Goal: Task Accomplishment & Management: Manage account settings

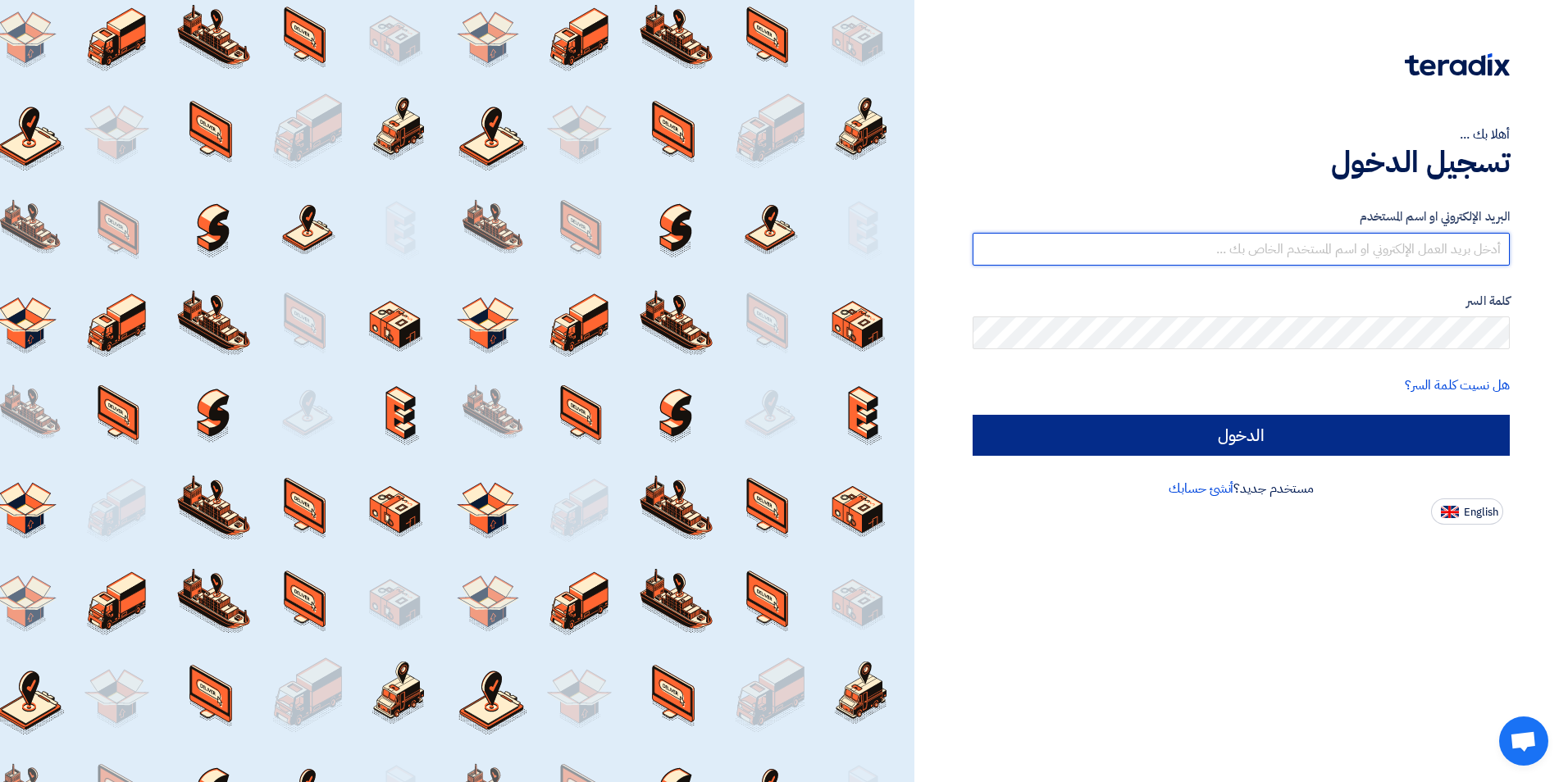
type input "[PERSON_NAME][EMAIL_ADDRESS][PERSON_NAME][DOMAIN_NAME]"
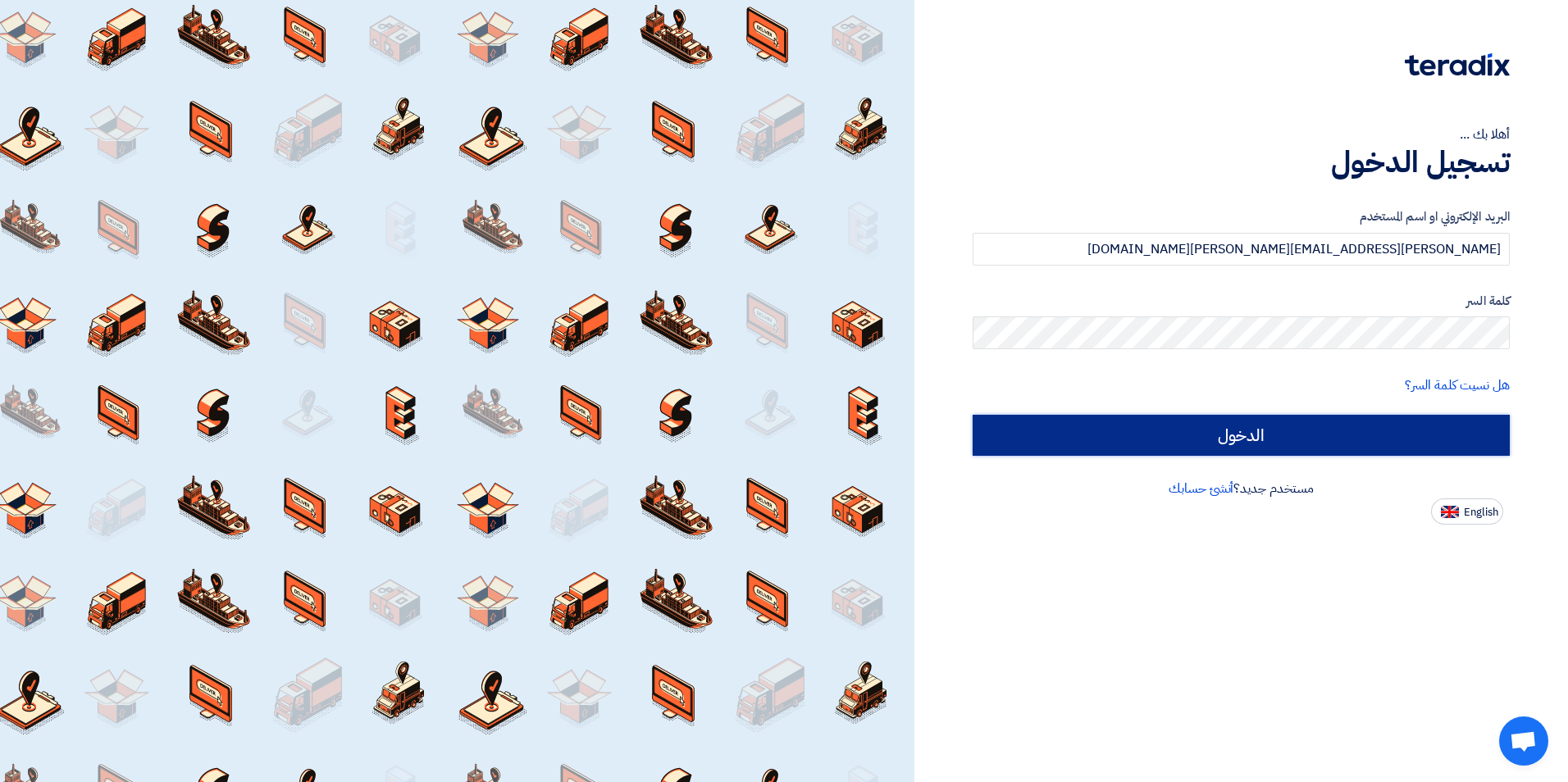
click at [1103, 442] on input "الدخول" at bounding box center [1241, 435] width 537 height 41
type input "Sign in"
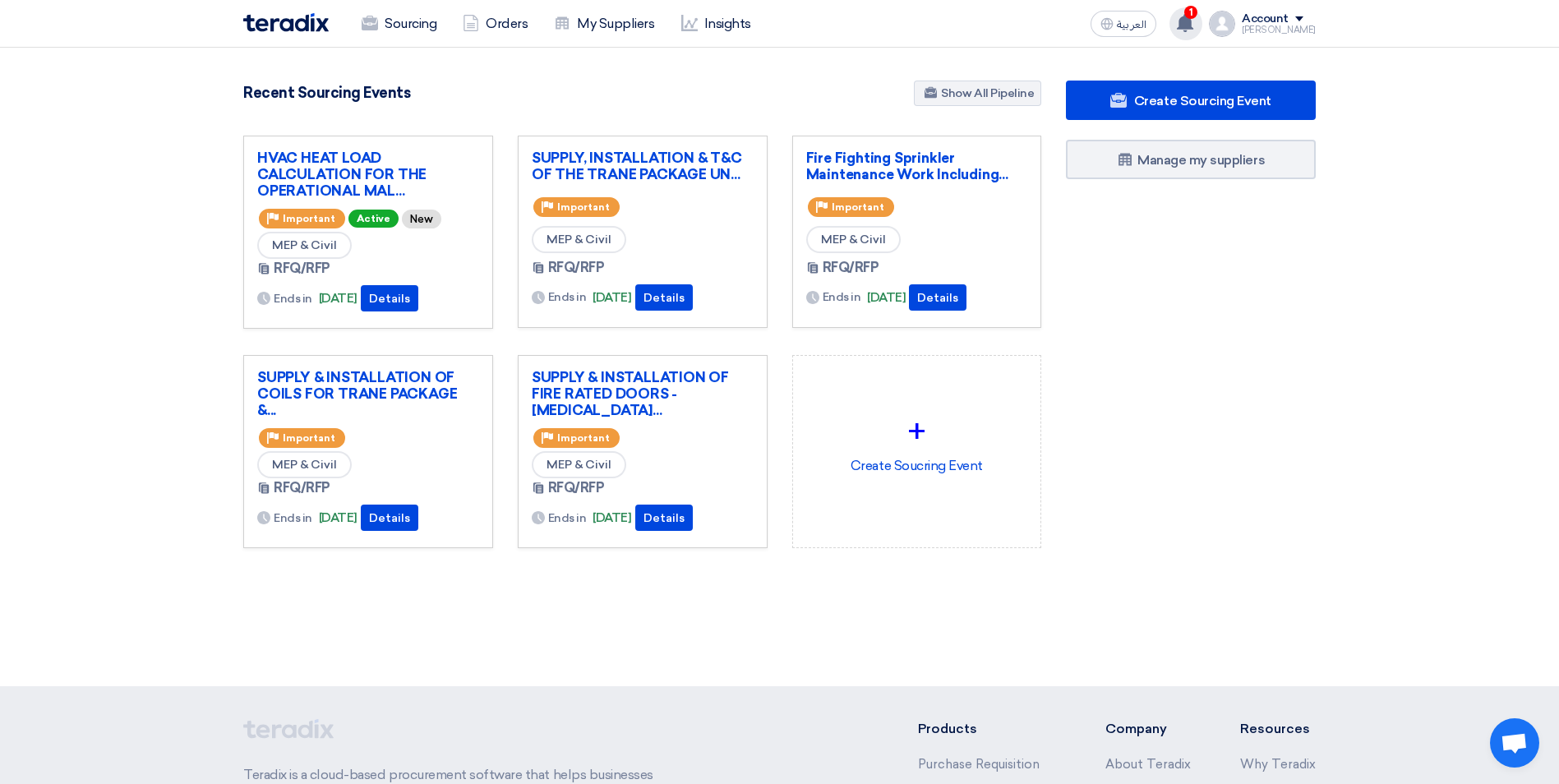
click at [1197, 16] on span "1" at bounding box center [1190, 12] width 13 height 13
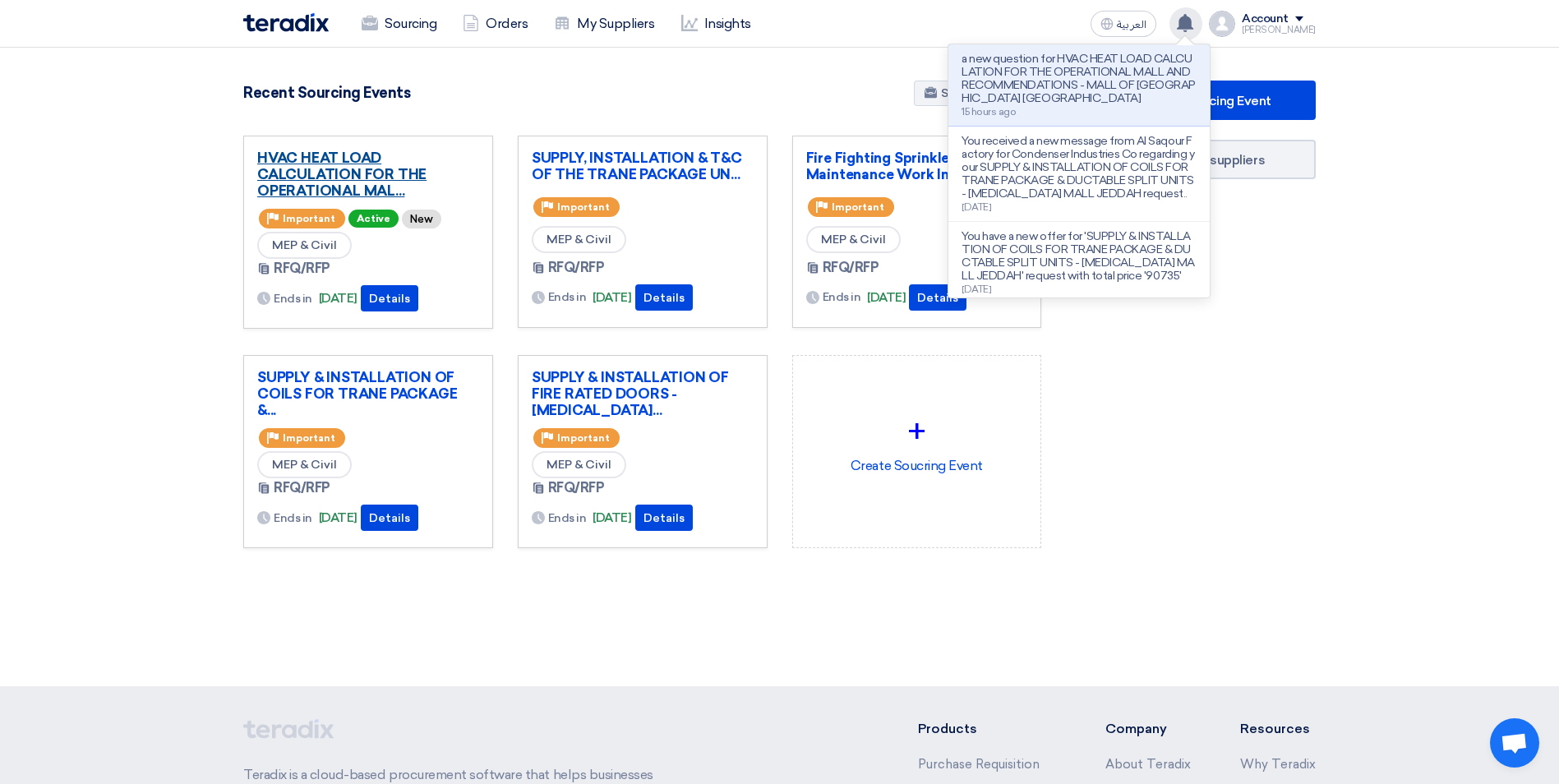
click at [371, 168] on link "HVAC HEAT LOAD CALCULATION FOR THE OPERATIONAL MAL..." at bounding box center [368, 174] width 222 height 49
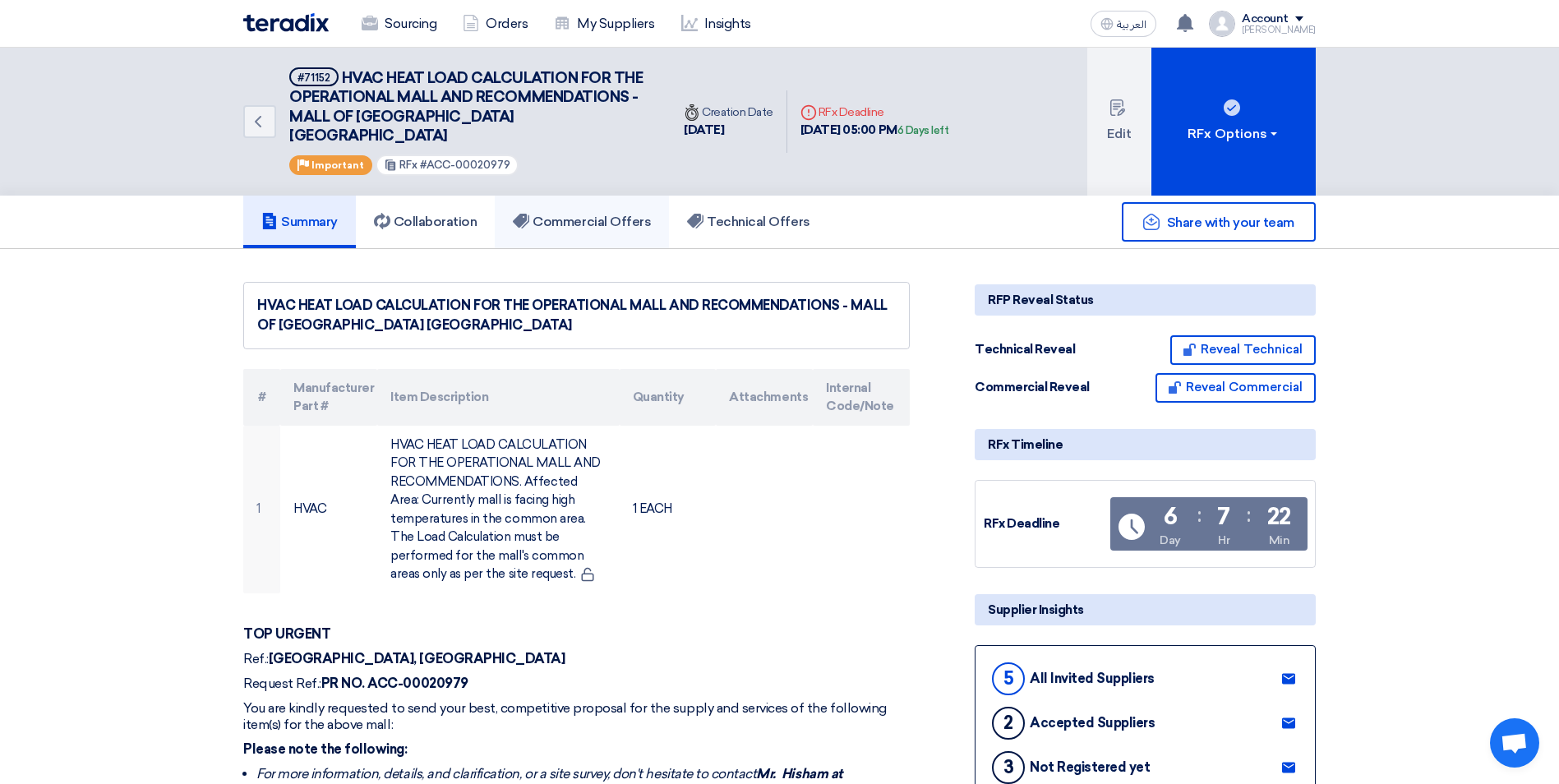
click at [592, 214] on h5 "Commercial Offers" at bounding box center [582, 222] width 138 height 16
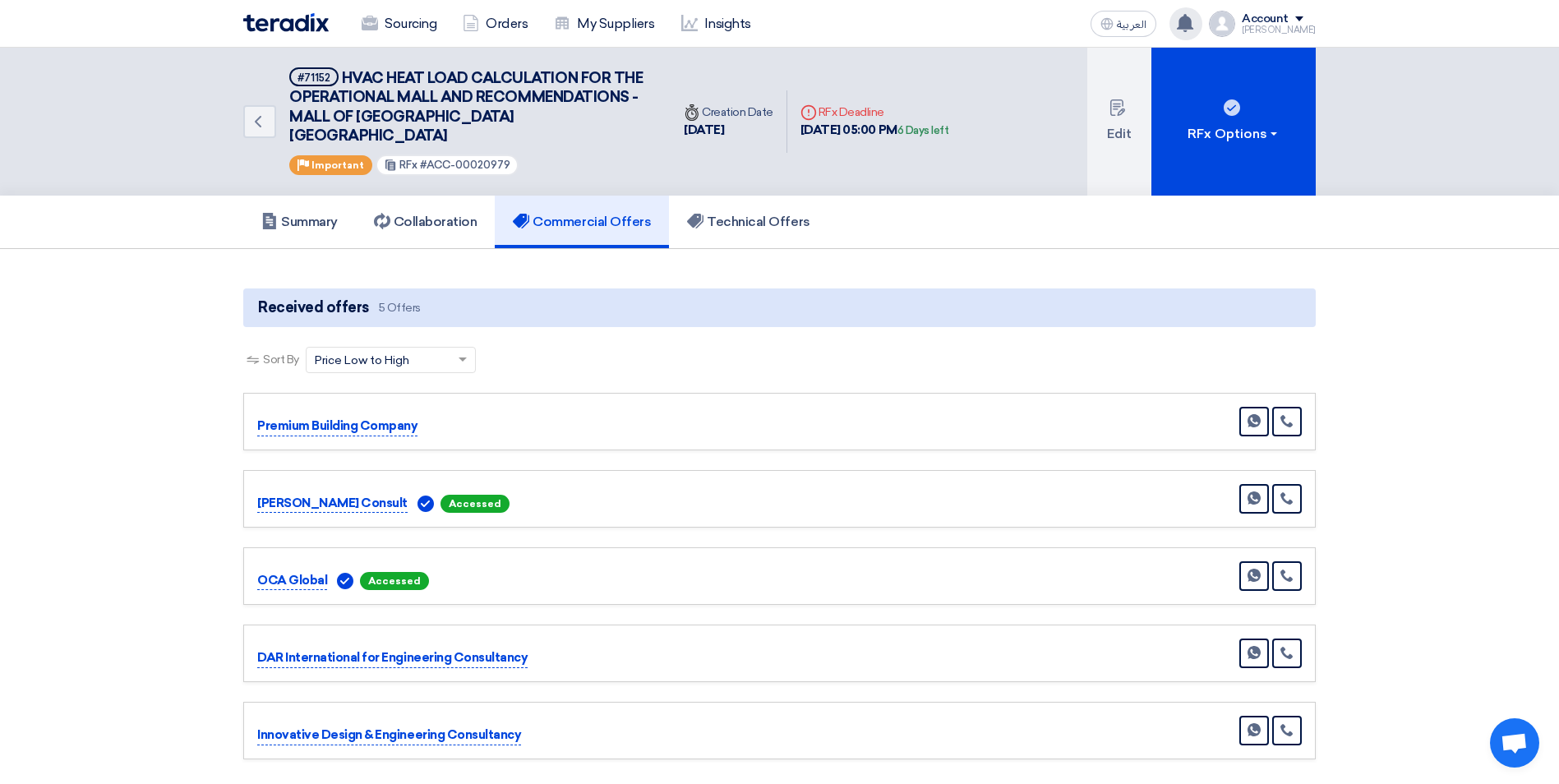
click at [1195, 14] on icon at bounding box center [1184, 22] width 18 height 18
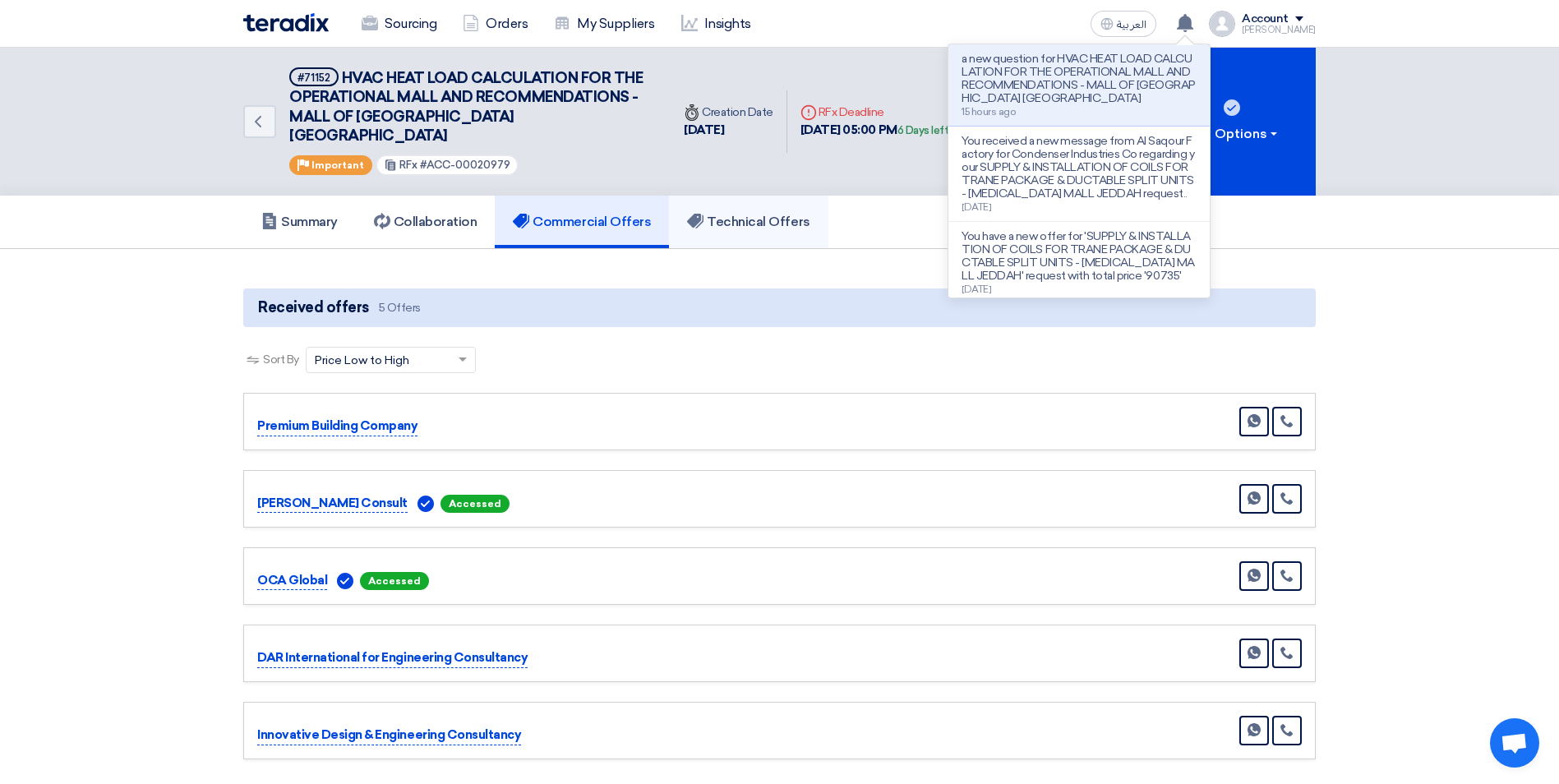
click at [772, 214] on h5 "Technical Offers" at bounding box center [748, 222] width 122 height 16
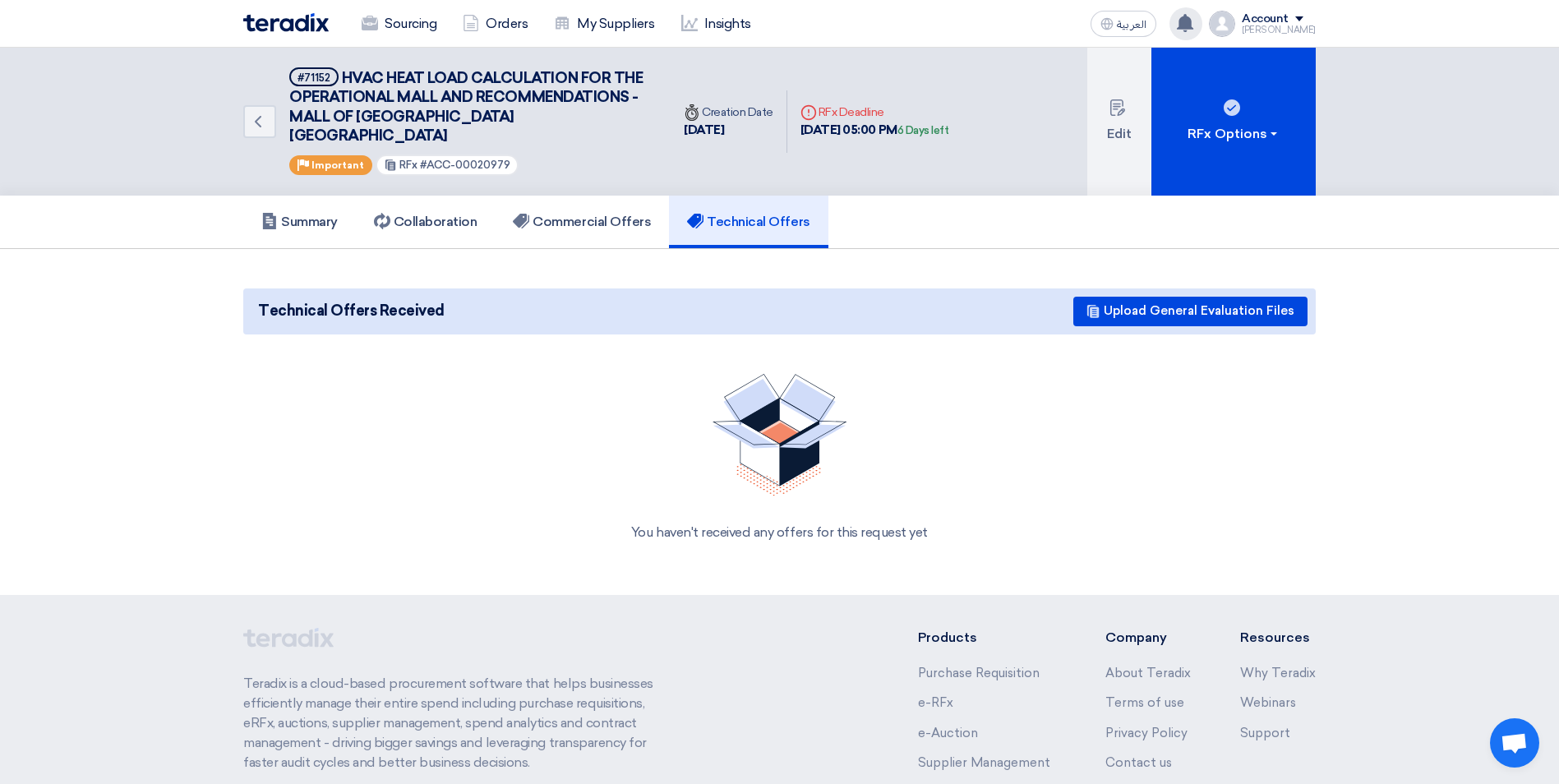
click at [1194, 22] on use at bounding box center [1184, 22] width 16 height 18
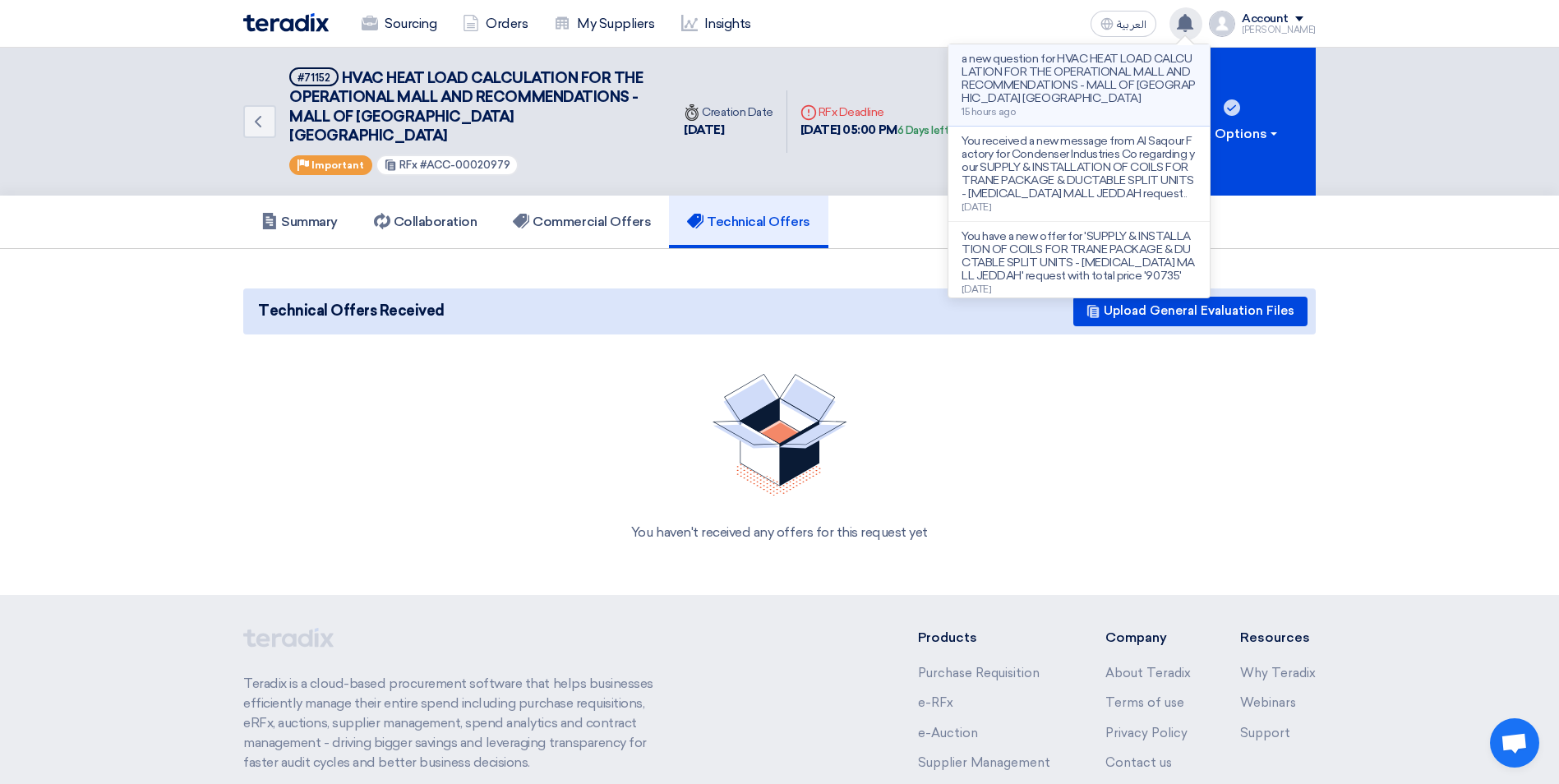
click at [1108, 73] on p "a new question for HVAC HEAT LOAD CALCULATION FOR THE OPERATIONAL MALL AND RECO…" at bounding box center [1079, 79] width 235 height 53
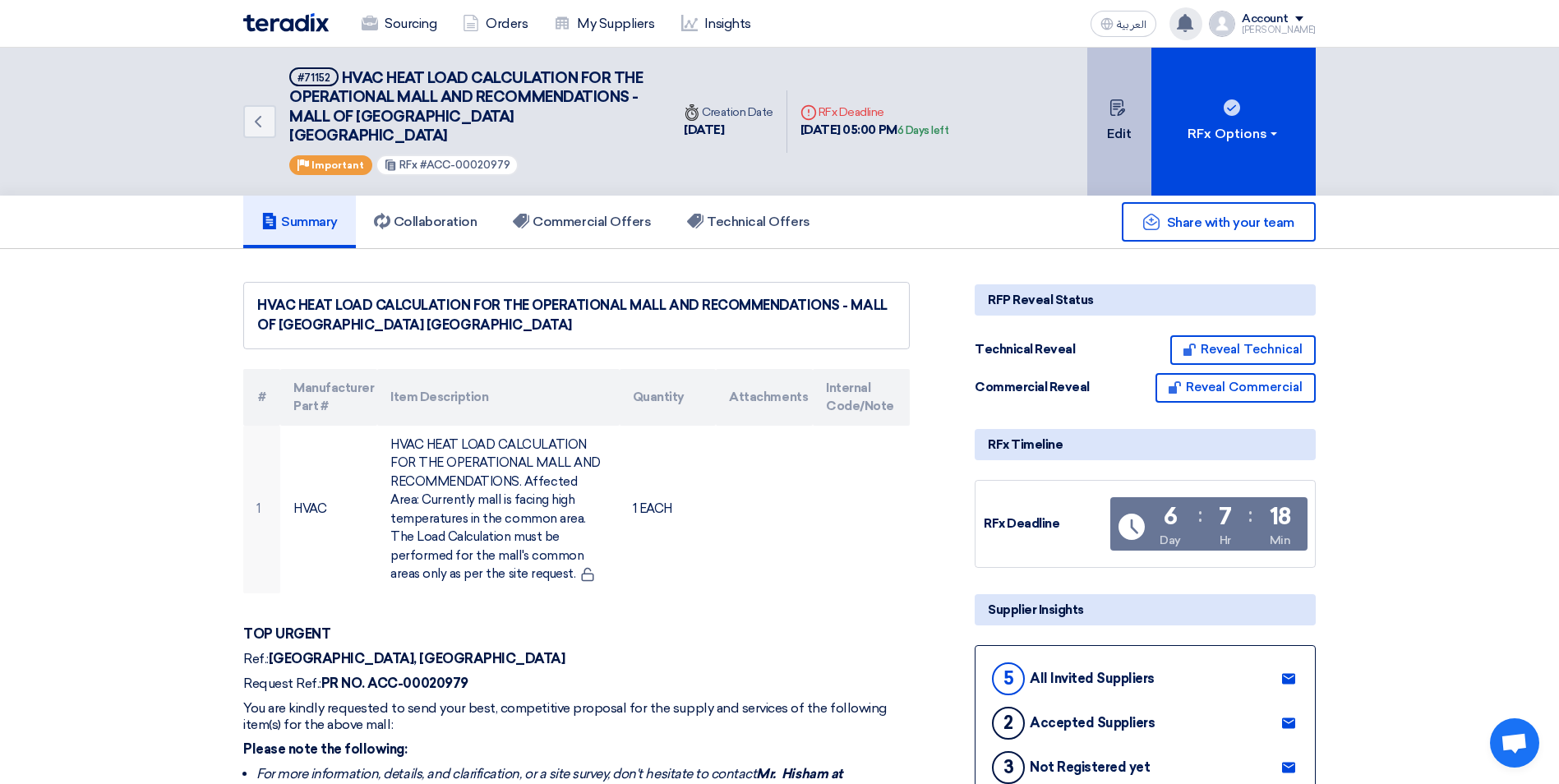
click at [1115, 121] on button "Edit" at bounding box center [1119, 121] width 64 height 148
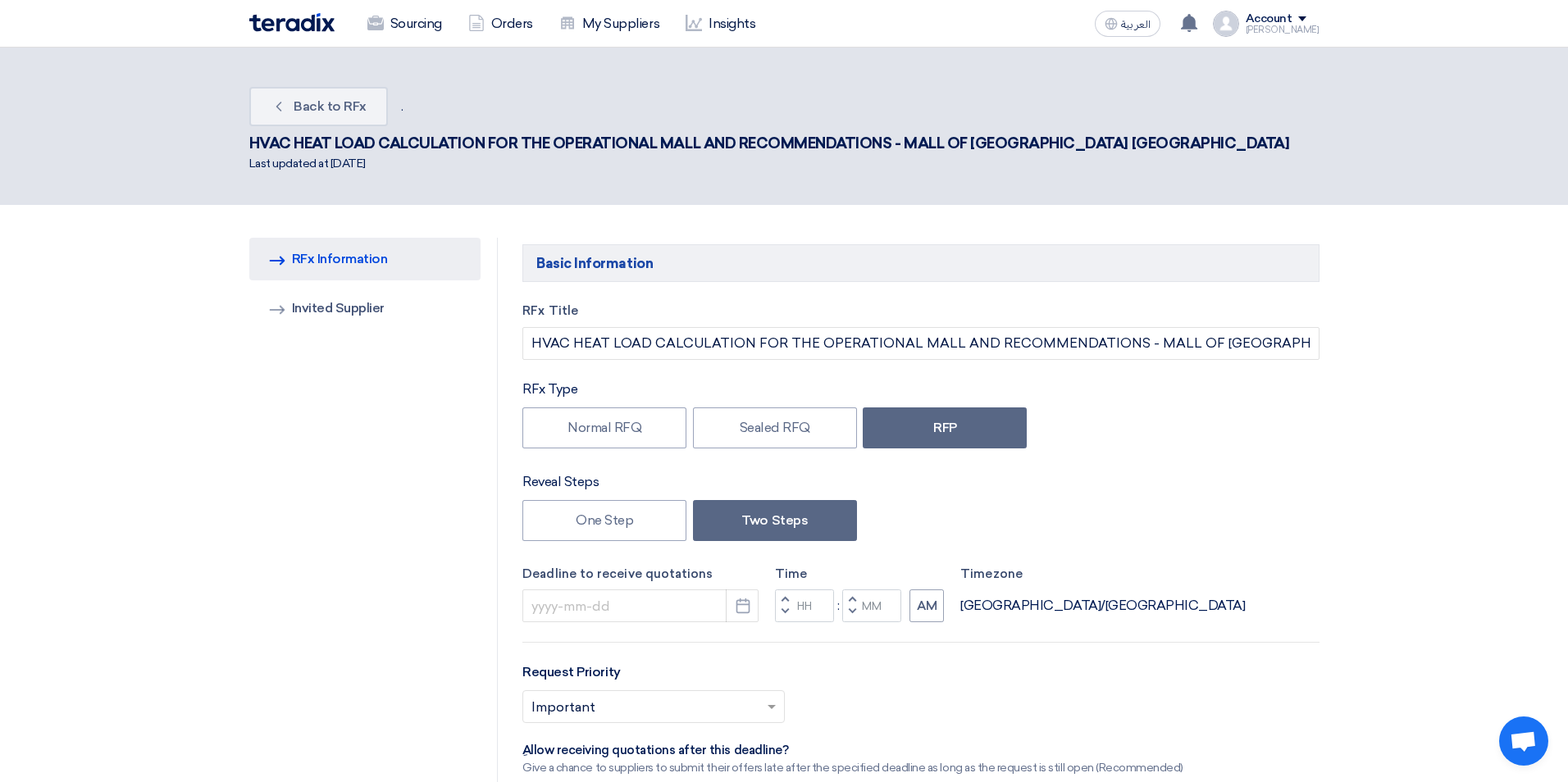
type input "[DATE]"
type input "05"
type input "00"
click at [331, 287] on link "Invited Suppliers Invited Supplier" at bounding box center [359, 308] width 232 height 42
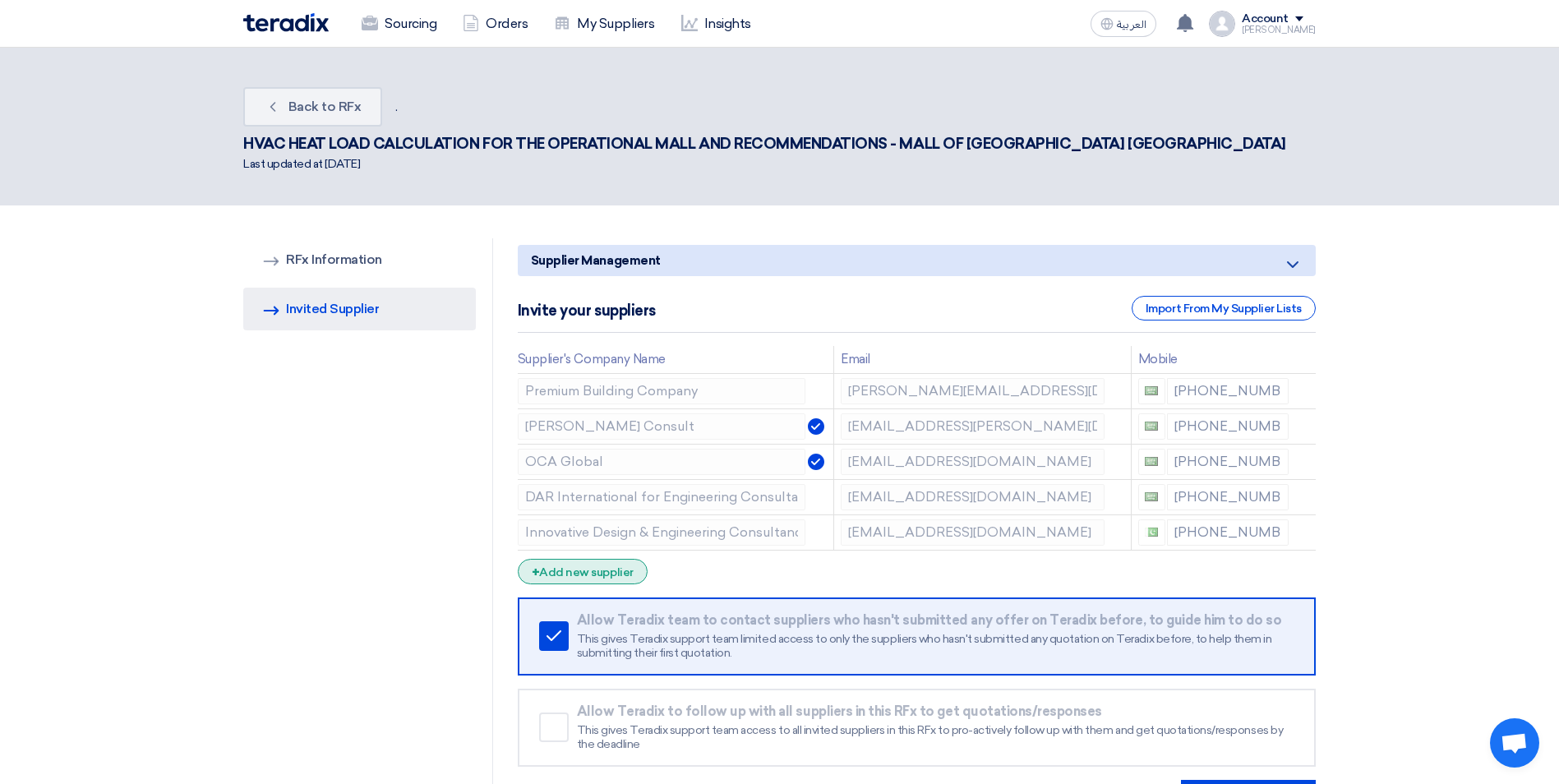
click at [595, 559] on div "+ Add new supplier" at bounding box center [582, 572] width 130 height 25
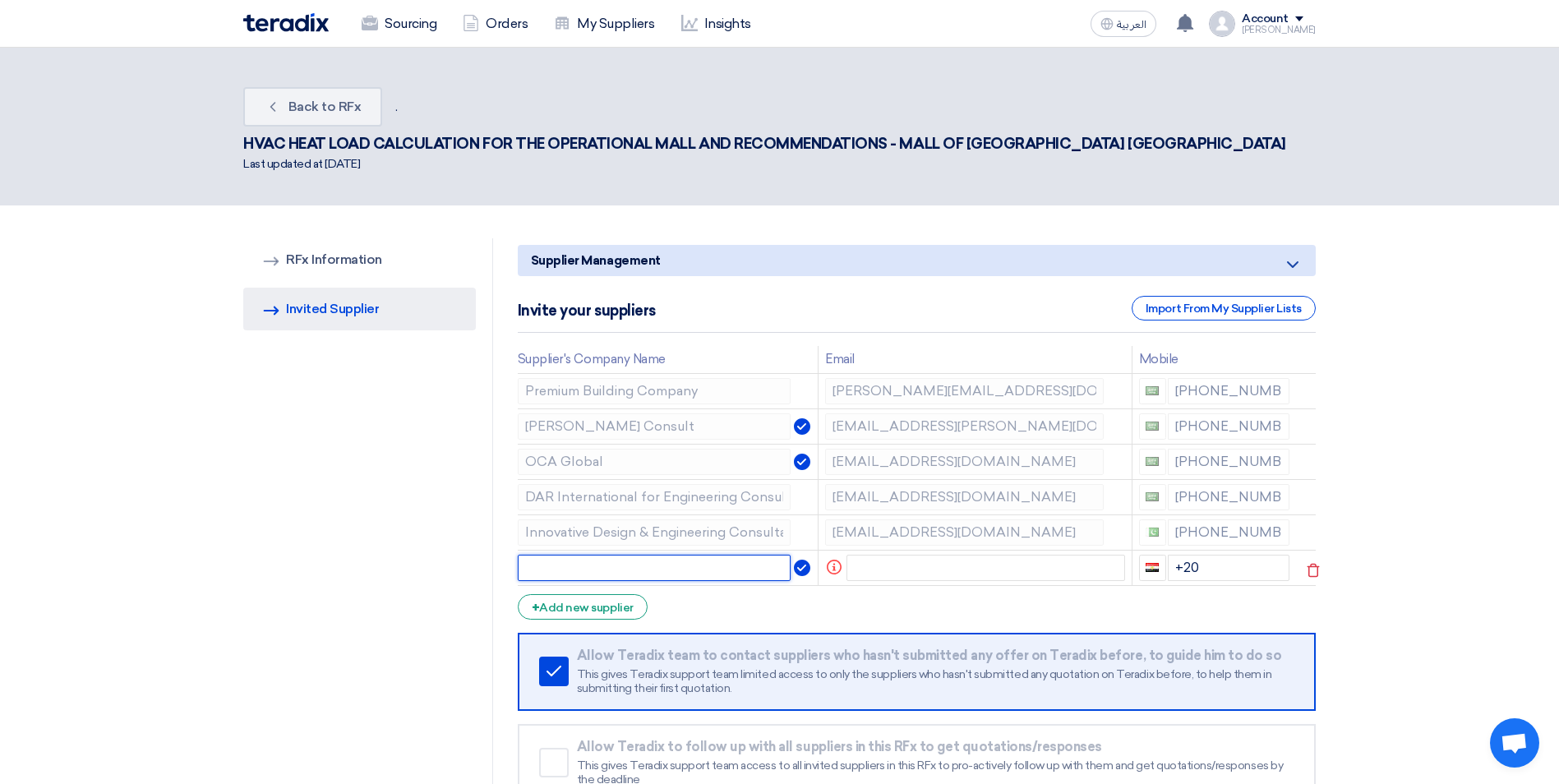
click at [547, 555] on input "text" at bounding box center [654, 567] width 274 height 26
paste input "Premium Building Company"
type input "Premium Building Company"
click at [854, 555] on input "text" at bounding box center [986, 567] width 279 height 26
click at [867, 555] on input "text" at bounding box center [986, 567] width 279 height 26
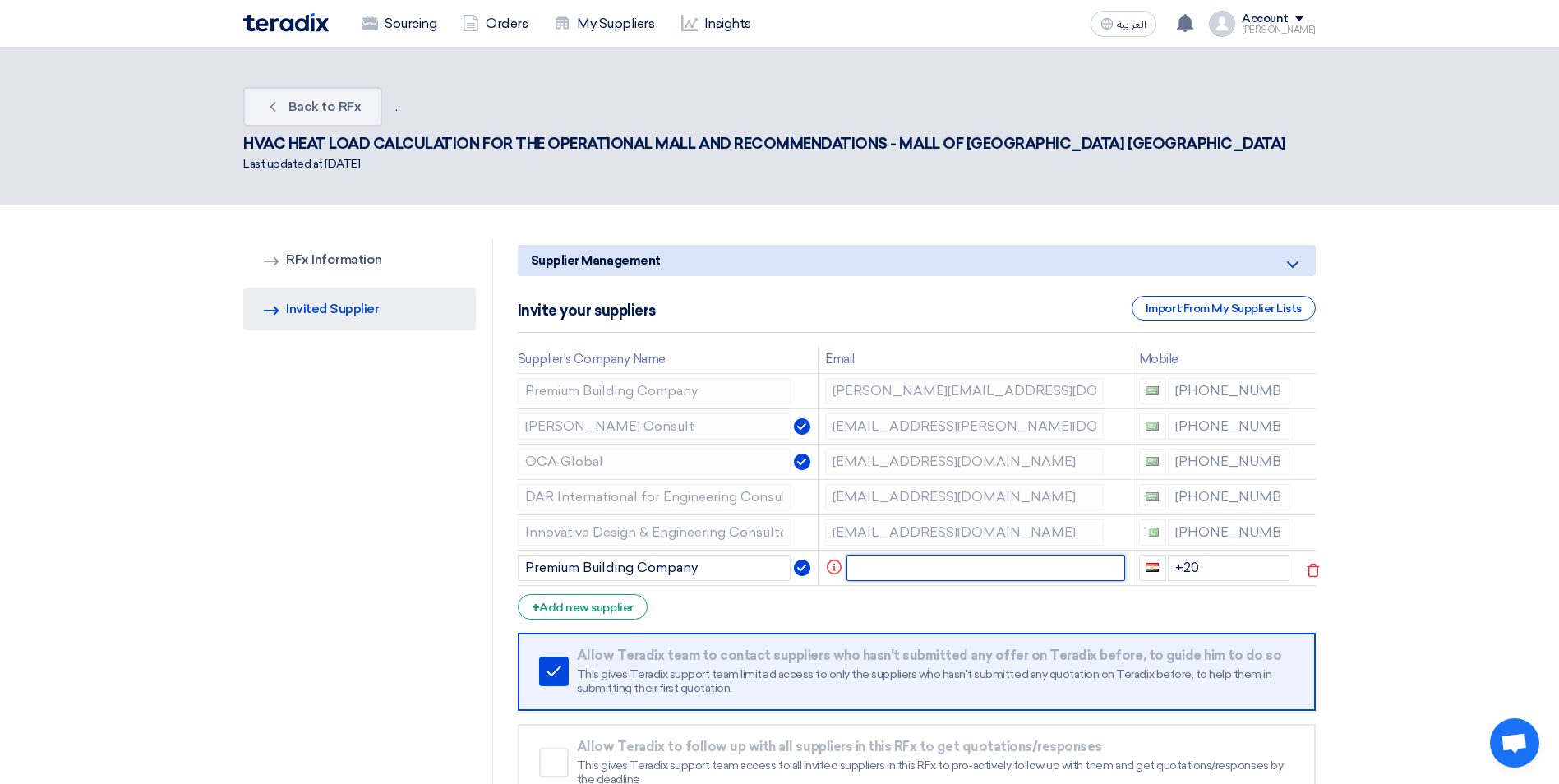
paste input "[EMAIL_ADDRESS][DOMAIN_NAME]"
type input "[EMAIL_ADDRESS][DOMAIN_NAME]"
drag, startPoint x: 1201, startPoint y: 527, endPoint x: 1172, endPoint y: 527, distance: 29.0
click at [1172, 555] on input "+20" at bounding box center [1229, 567] width 122 height 26
paste input
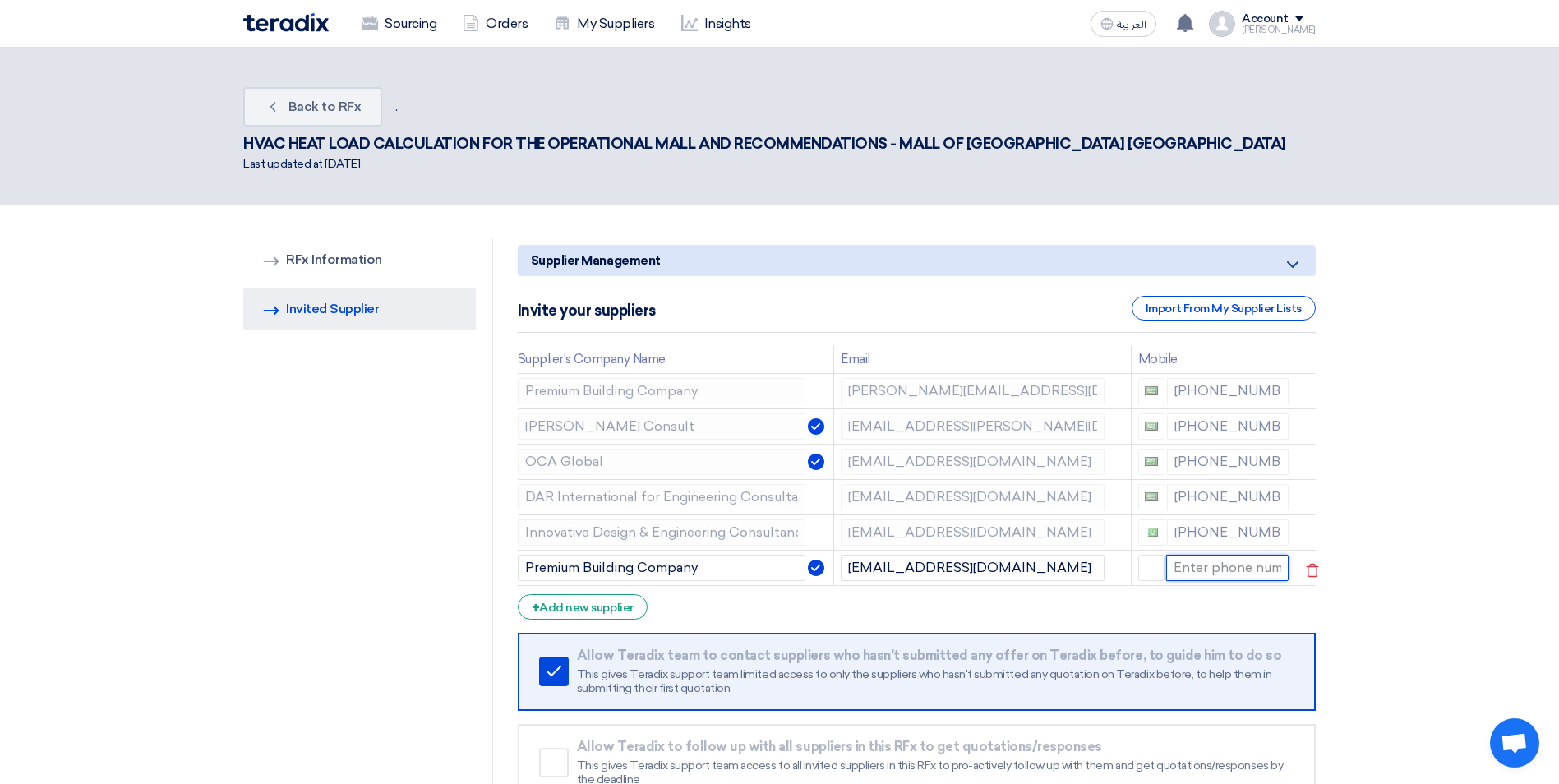
paste input
click at [1175, 555] on input at bounding box center [1228, 567] width 123 height 26
click at [1183, 555] on input at bounding box center [1228, 567] width 123 height 26
click at [1460, 549] on section "RFQ Information RFx Information Invited Suppliers Invited Supplier Supplier Man…" at bounding box center [779, 544] width 1559 height 679
click at [1196, 555] on input at bounding box center [1228, 567] width 123 height 26
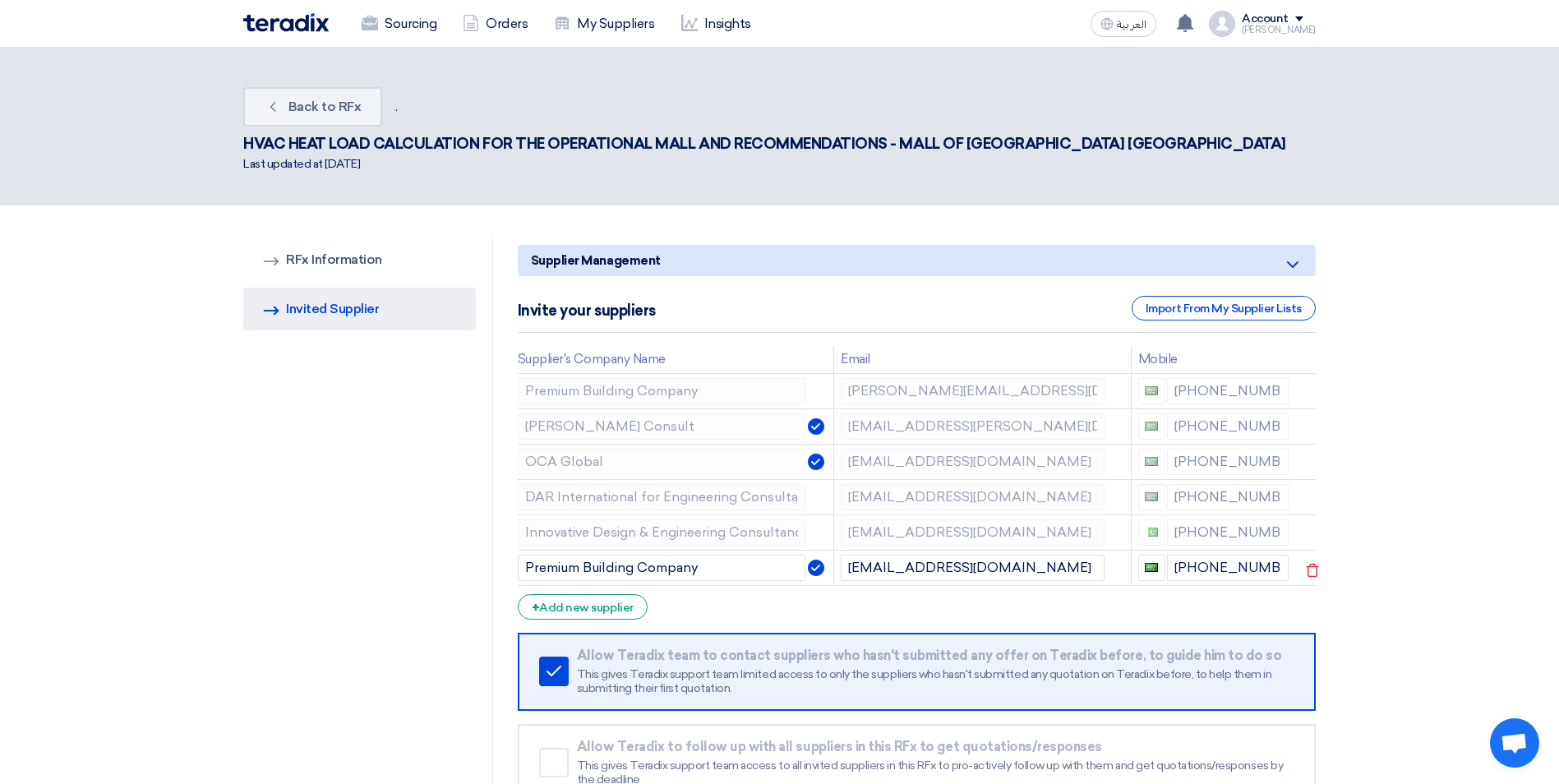
click at [1387, 516] on section "RFQ Information RFx Information Invited Suppliers Invited Supplier Supplier Man…" at bounding box center [779, 544] width 1559 height 679
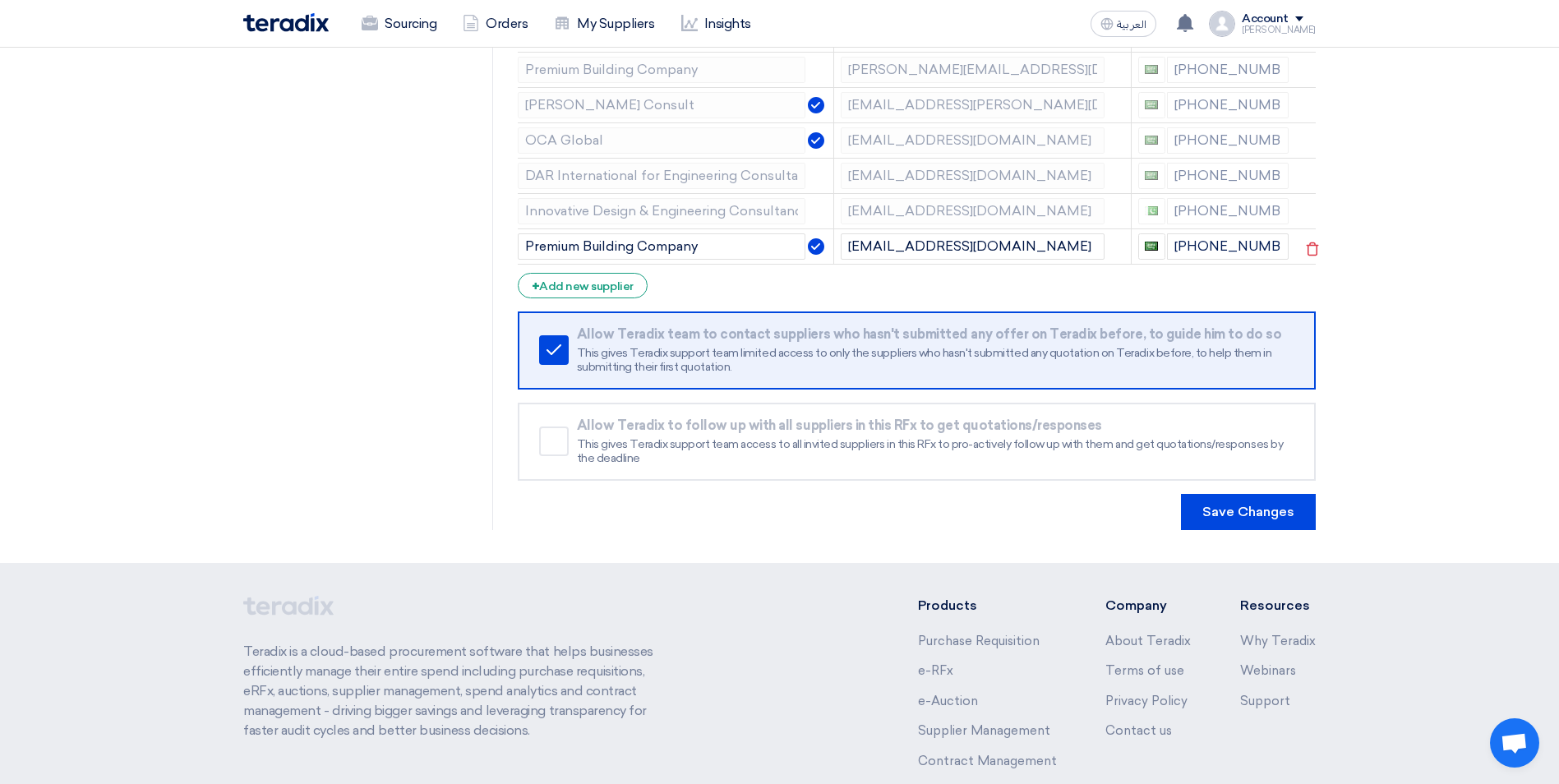
scroll to position [329, 0]
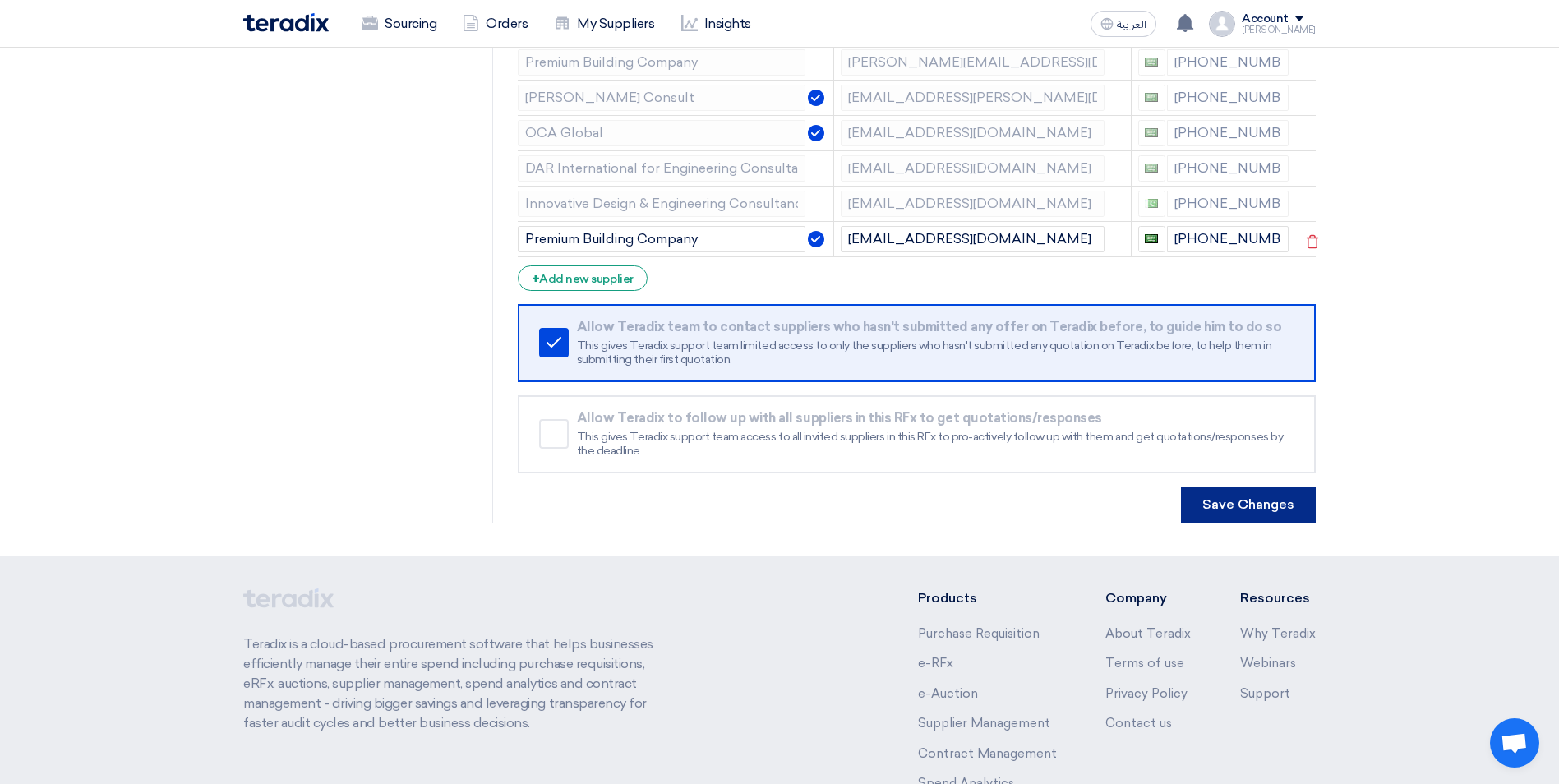
click at [1239, 487] on button "Save Changes" at bounding box center [1248, 505] width 135 height 37
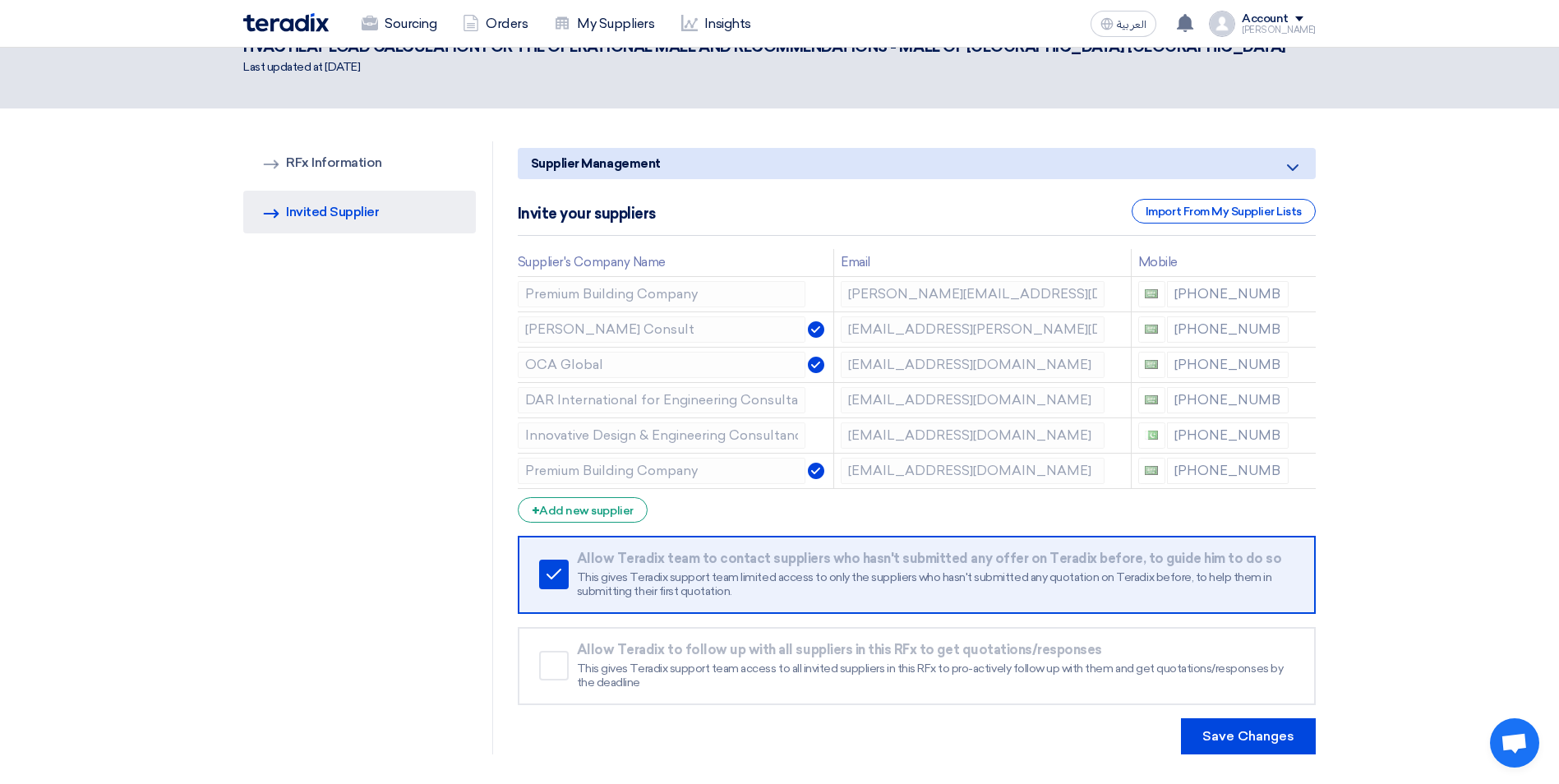
scroll to position [246, 0]
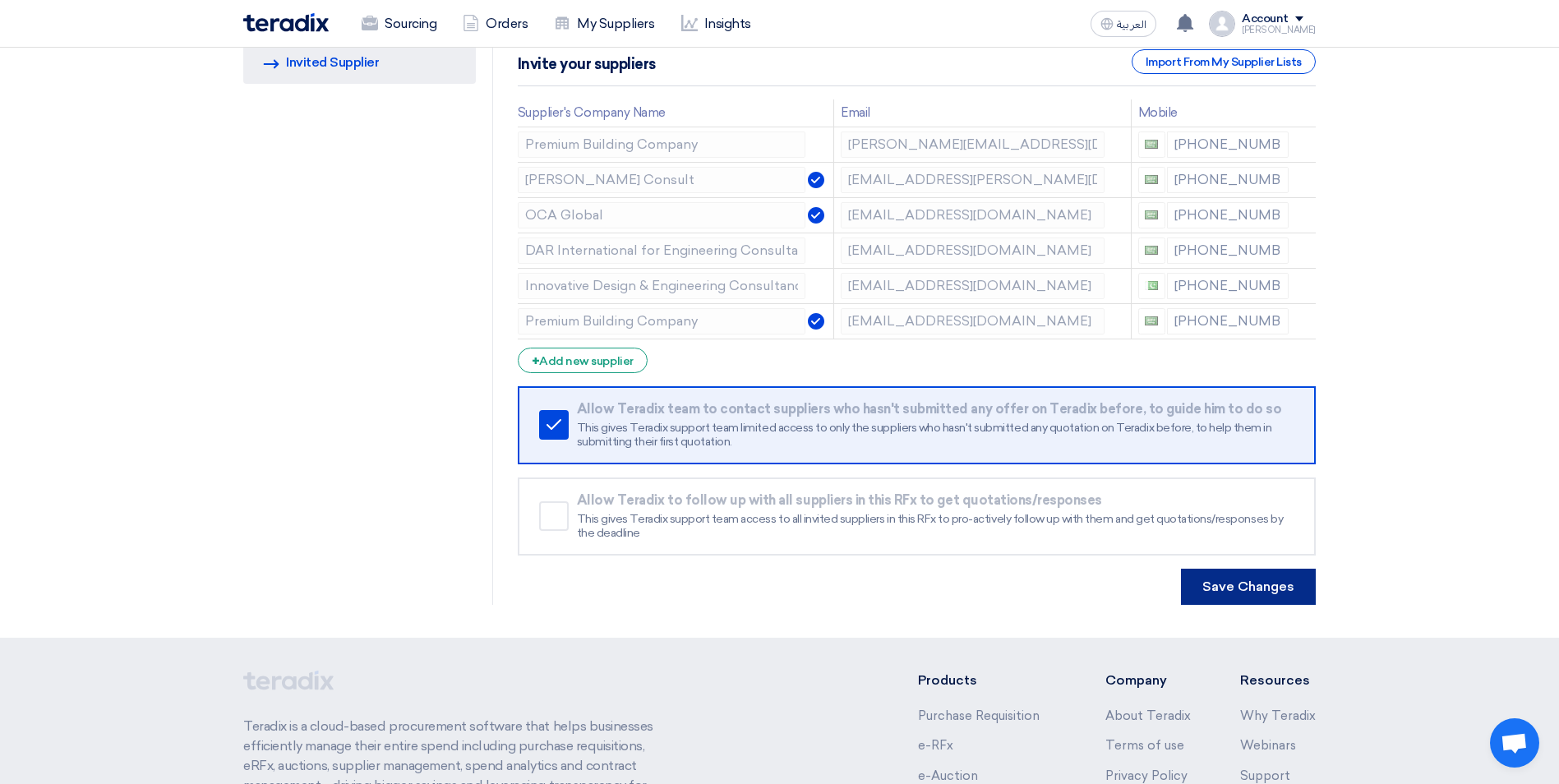
click at [1206, 568] on button "Save Changes" at bounding box center [1248, 586] width 135 height 37
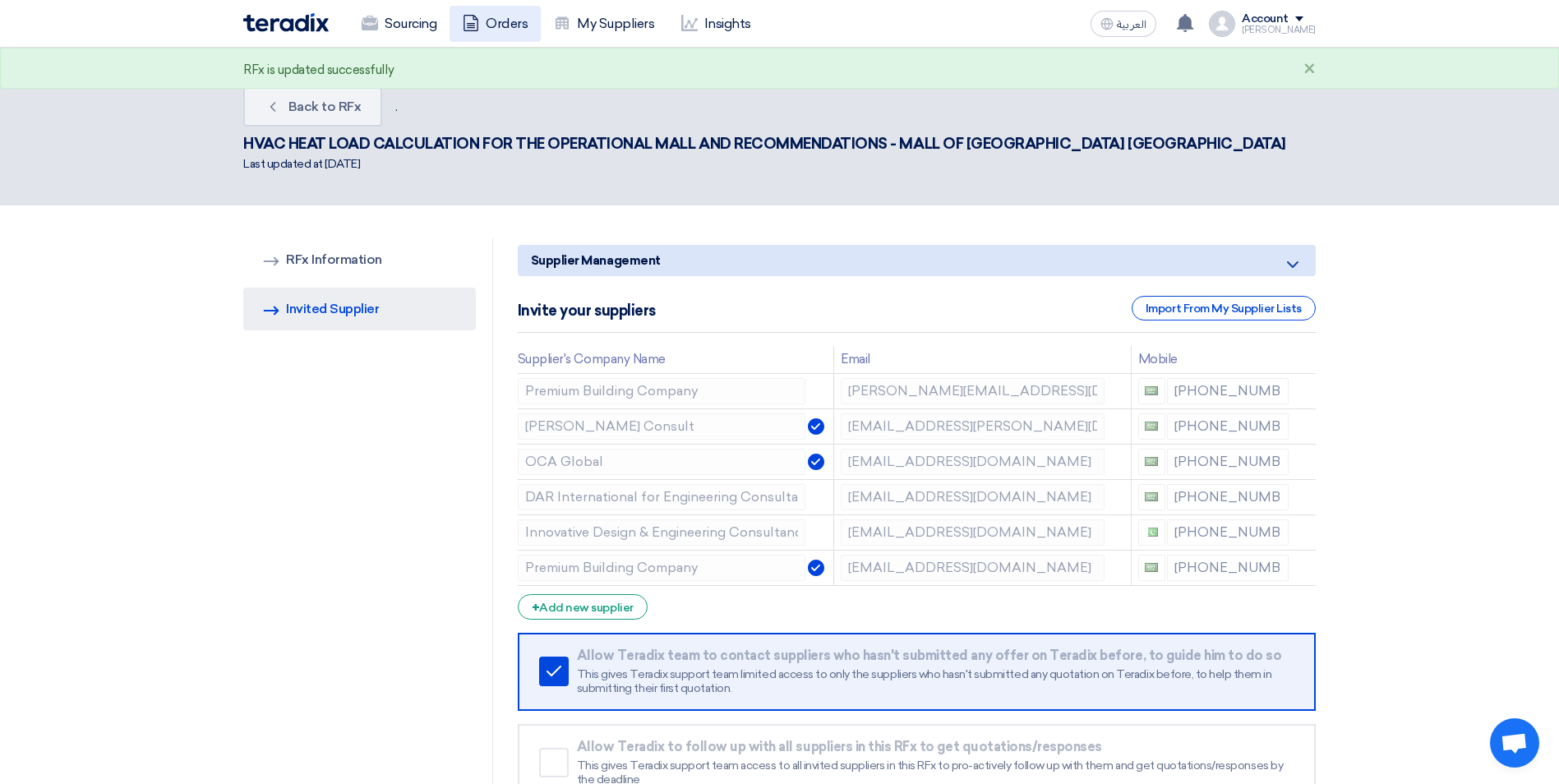
click at [451, 26] on link "Orders" at bounding box center [494, 24] width 91 height 37
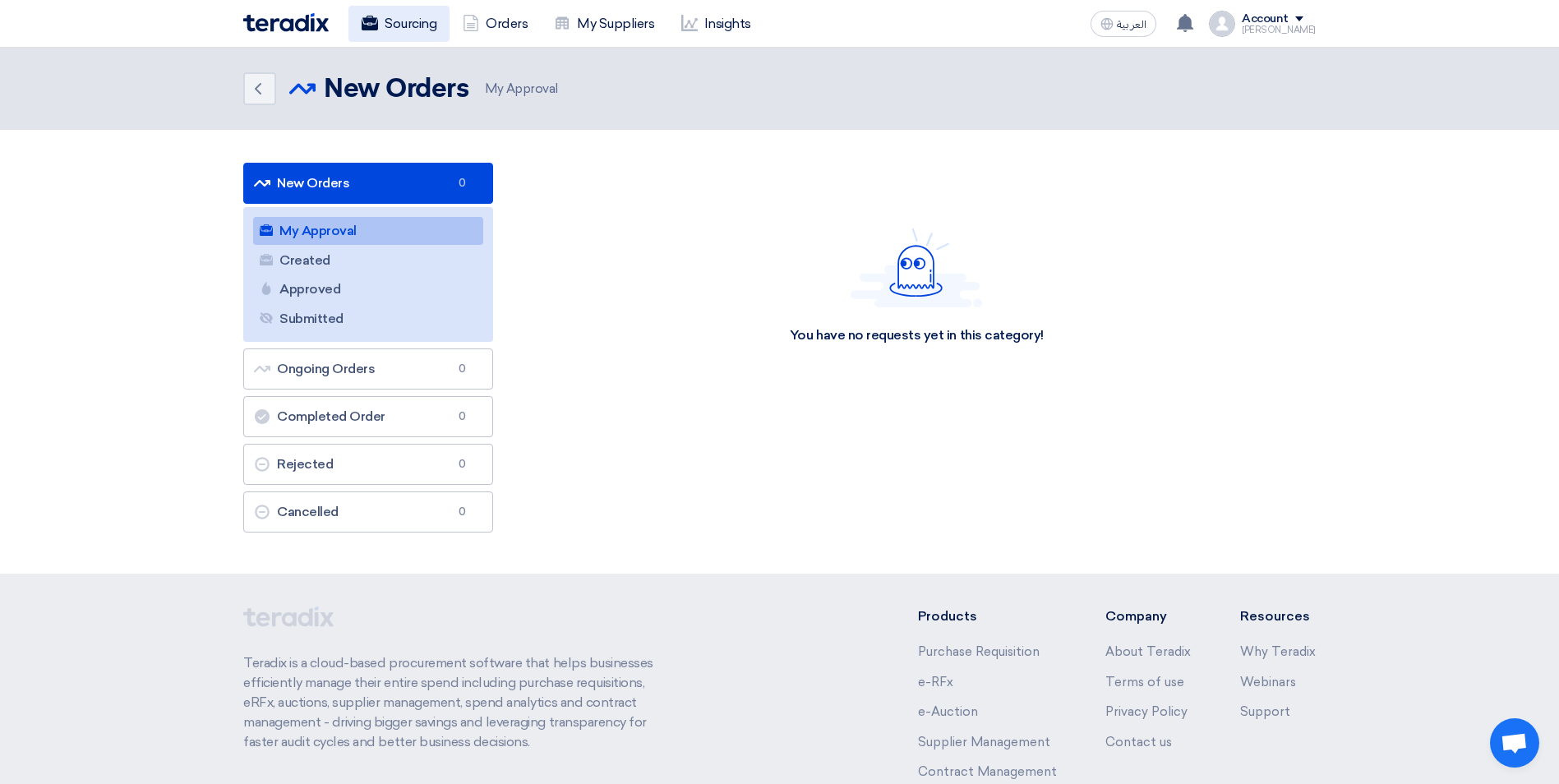
click at [413, 30] on link "Sourcing" at bounding box center [398, 24] width 101 height 37
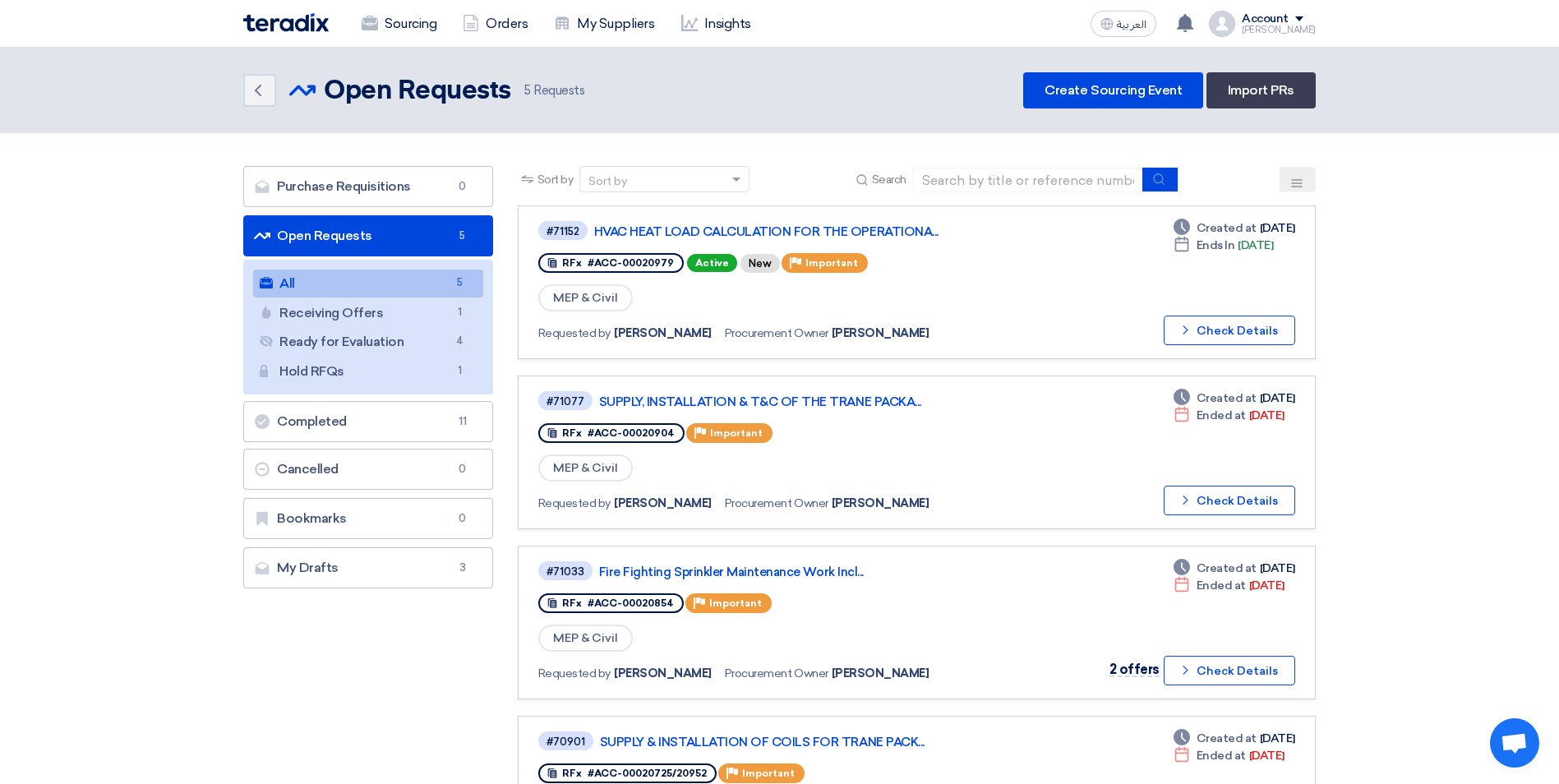
click at [403, 284] on link "All All 5" at bounding box center [368, 283] width 230 height 28
click at [749, 235] on link "HVAC HEAT LOAD CALCULATION FOR THE OPERATIONA..." at bounding box center [799, 231] width 411 height 14
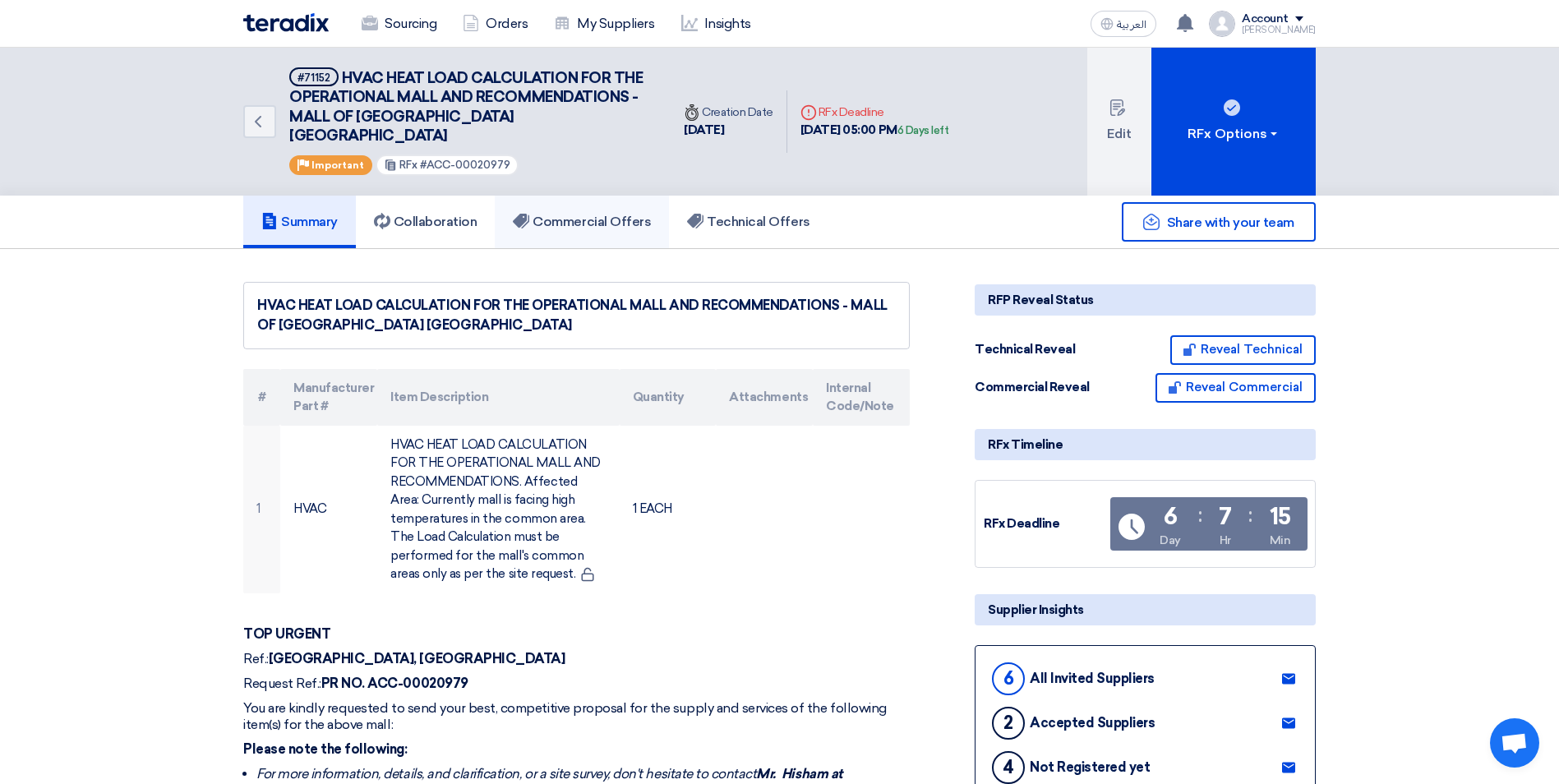
click at [579, 214] on h5 "Commercial Offers" at bounding box center [582, 222] width 138 height 16
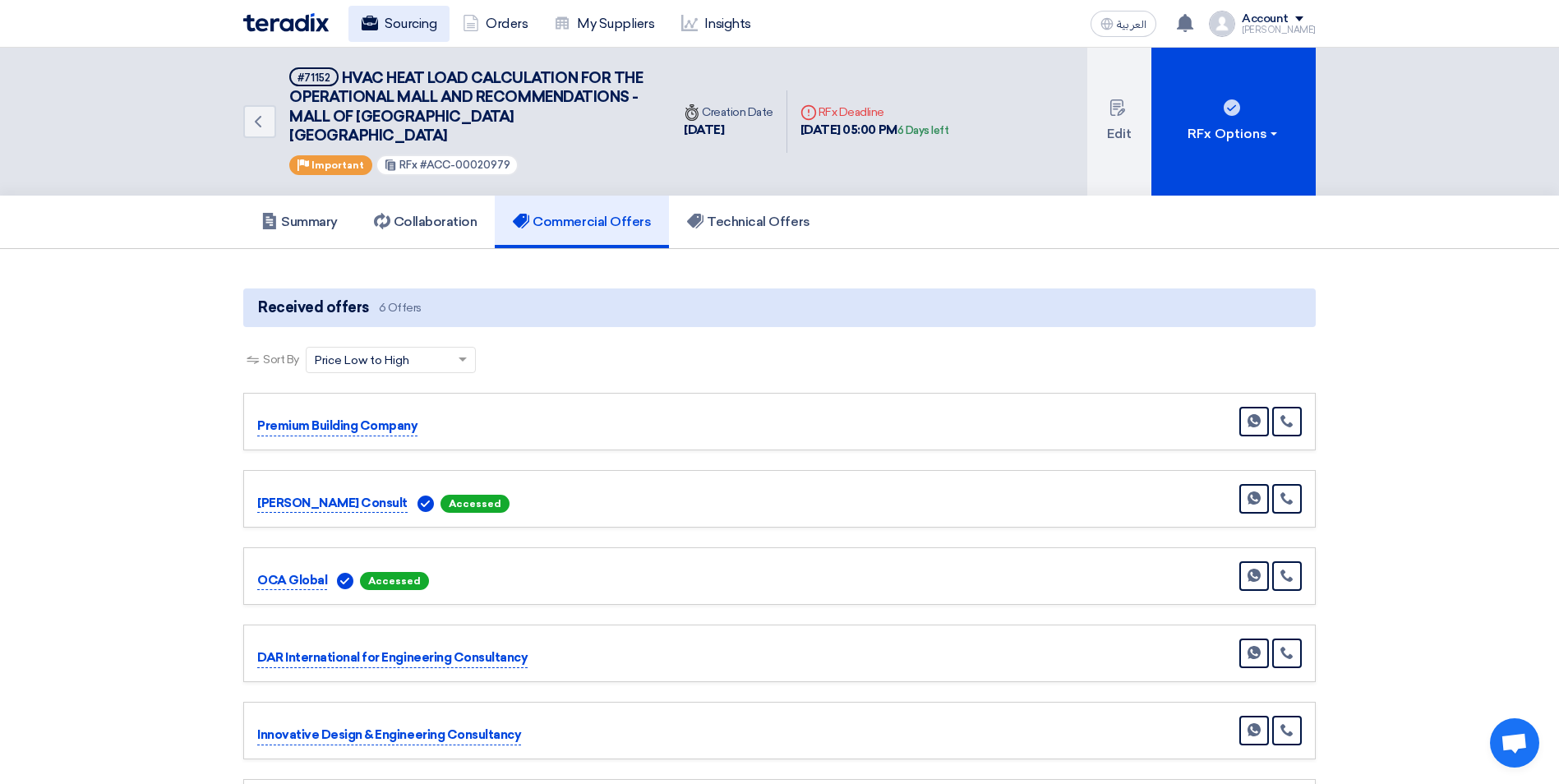
click at [417, 22] on link "Sourcing" at bounding box center [398, 24] width 101 height 37
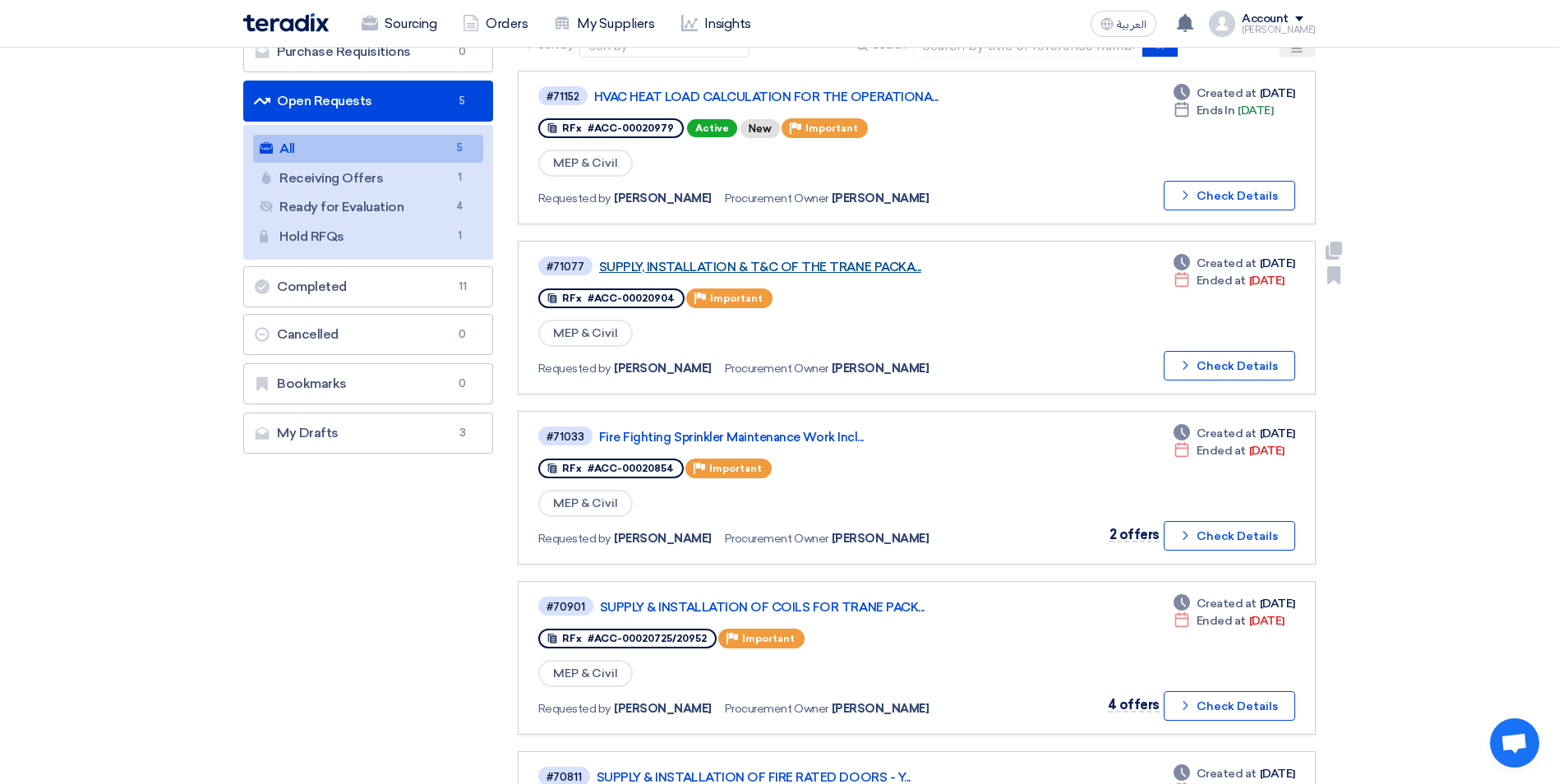
scroll to position [102, 0]
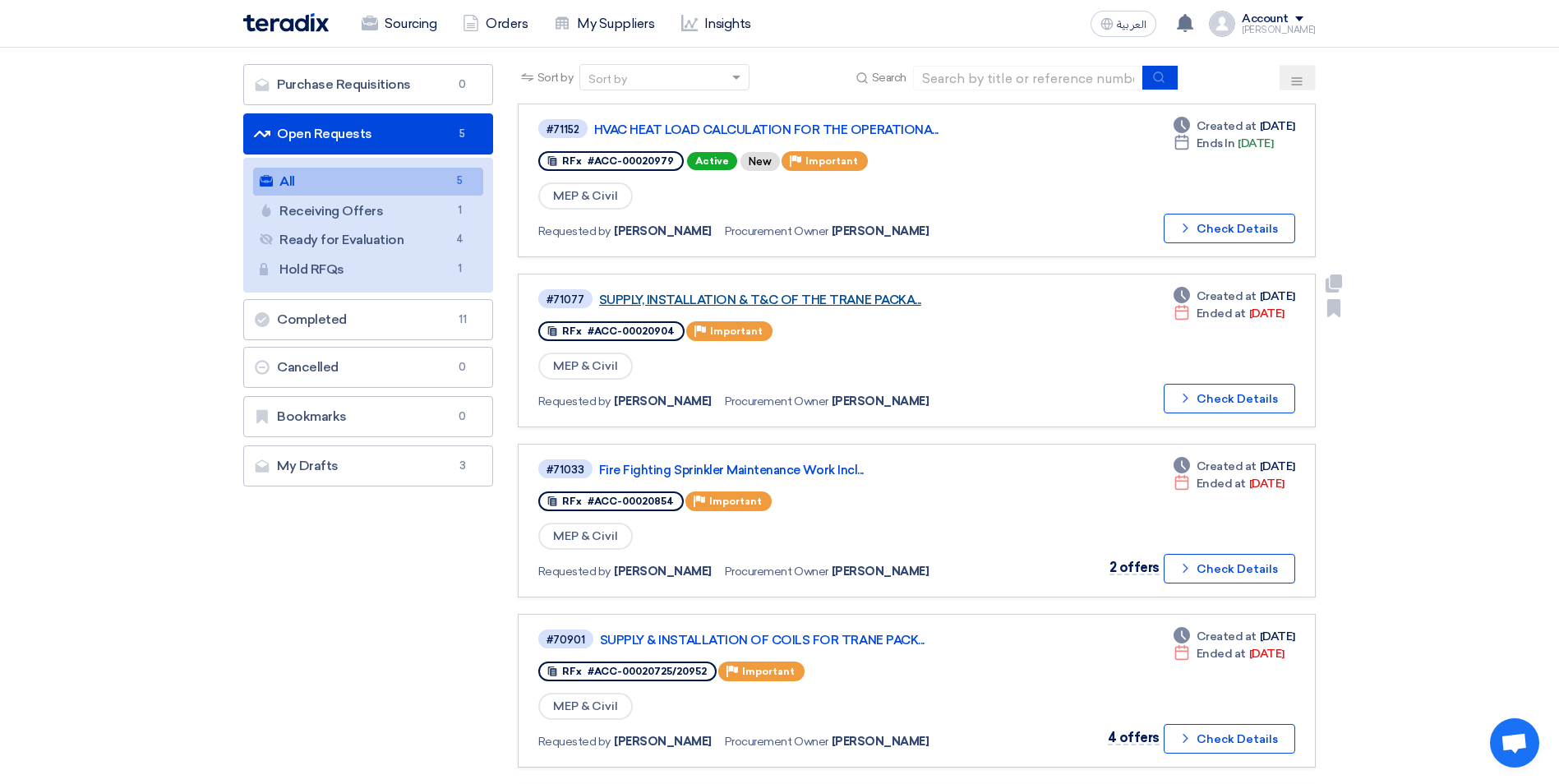
click at [865, 298] on link "SUPPLY, INSTALLATION & T&C OF THE TRANE PACKA..." at bounding box center [805, 299] width 411 height 14
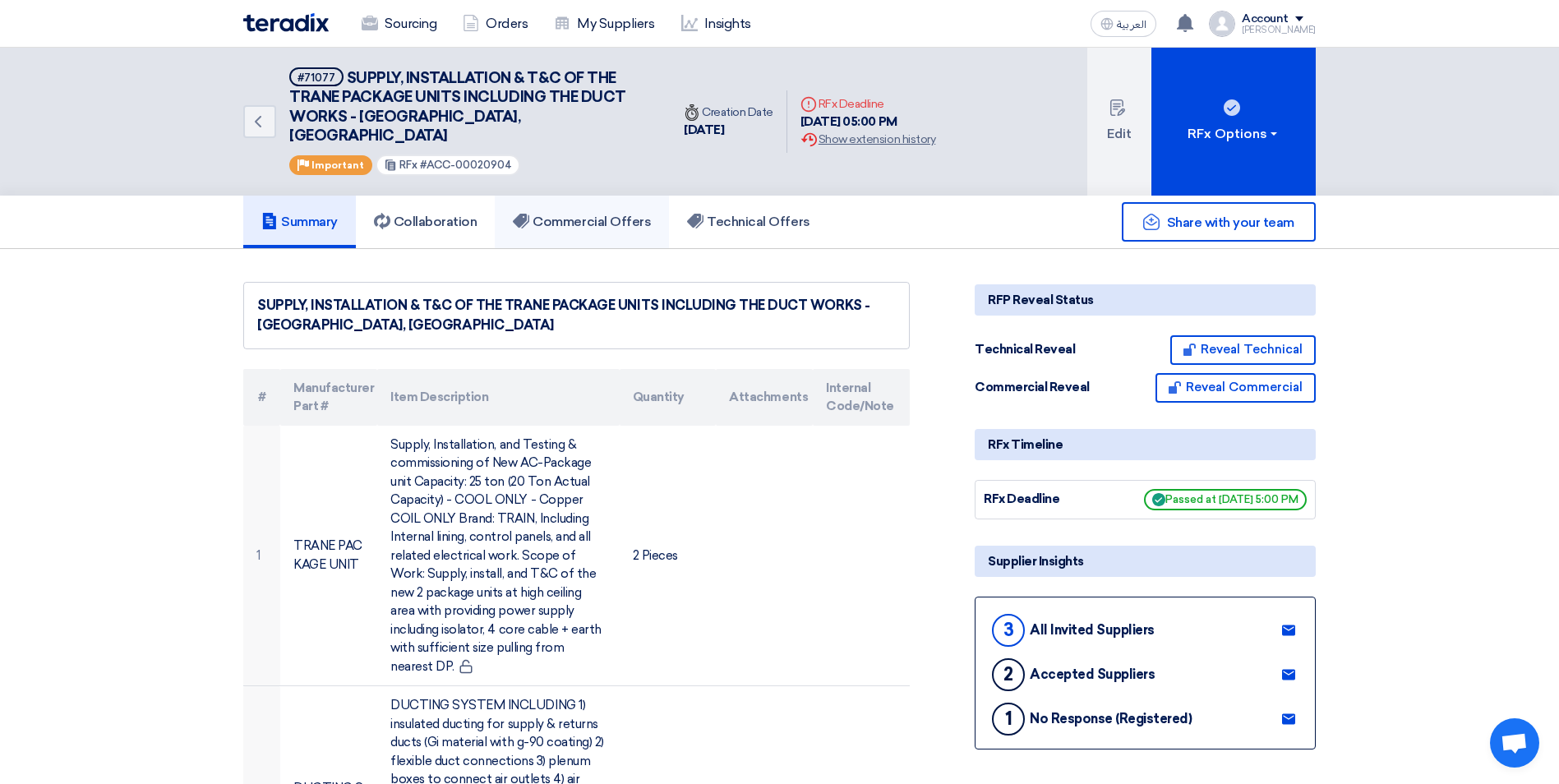
click at [626, 214] on h5 "Commercial Offers" at bounding box center [582, 222] width 138 height 16
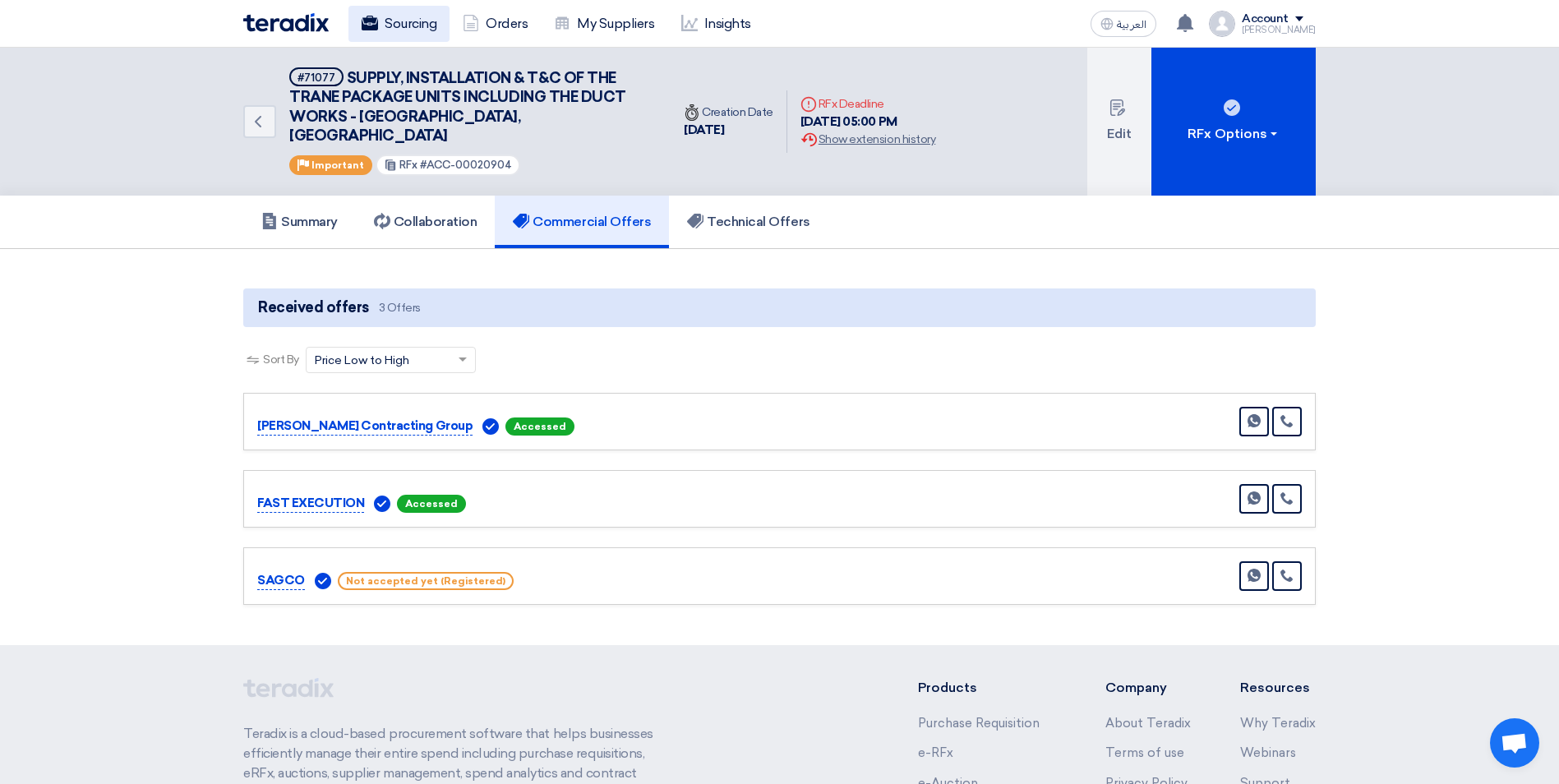
click at [412, 11] on link "Sourcing" at bounding box center [398, 24] width 101 height 37
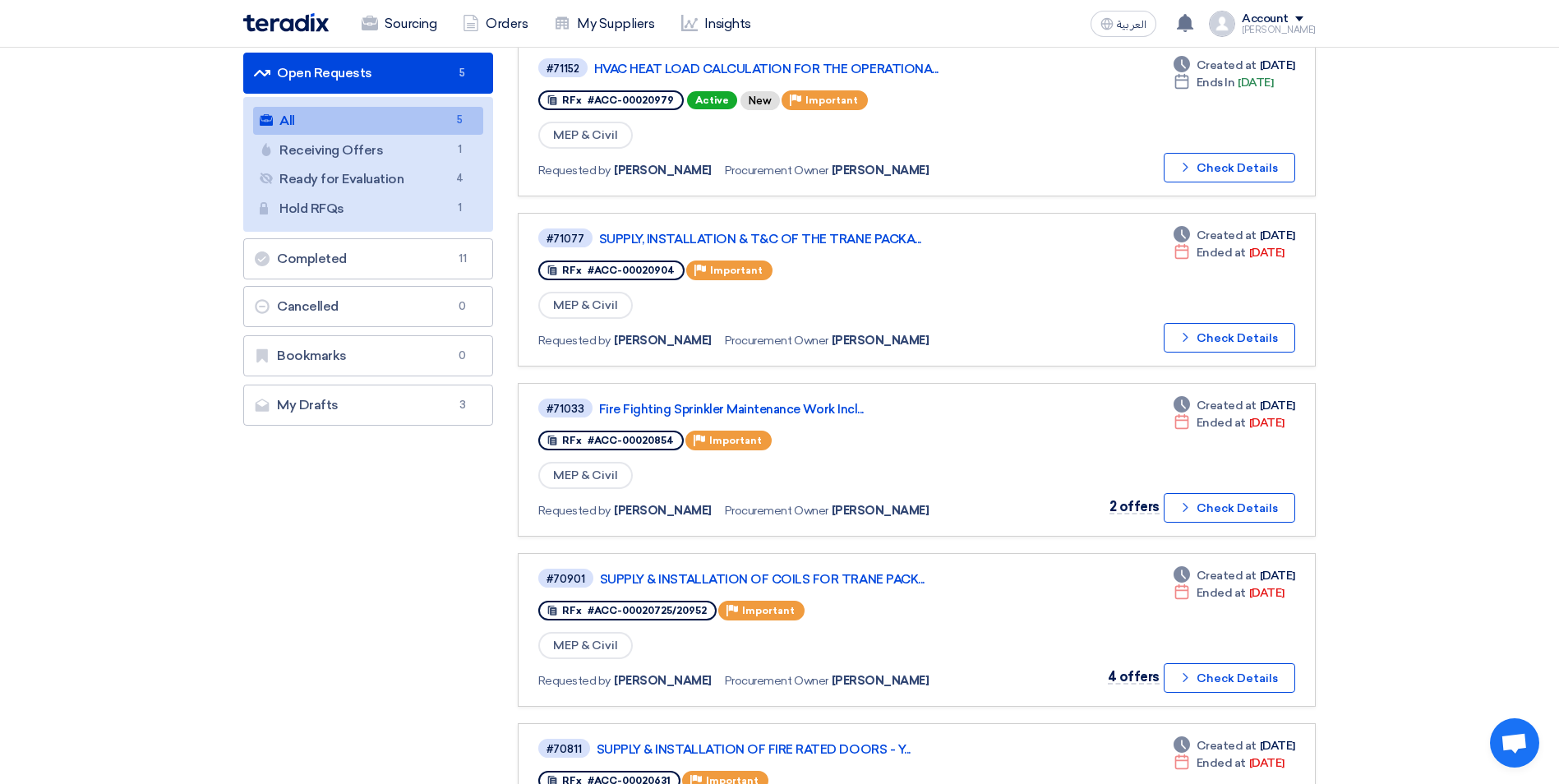
scroll to position [164, 0]
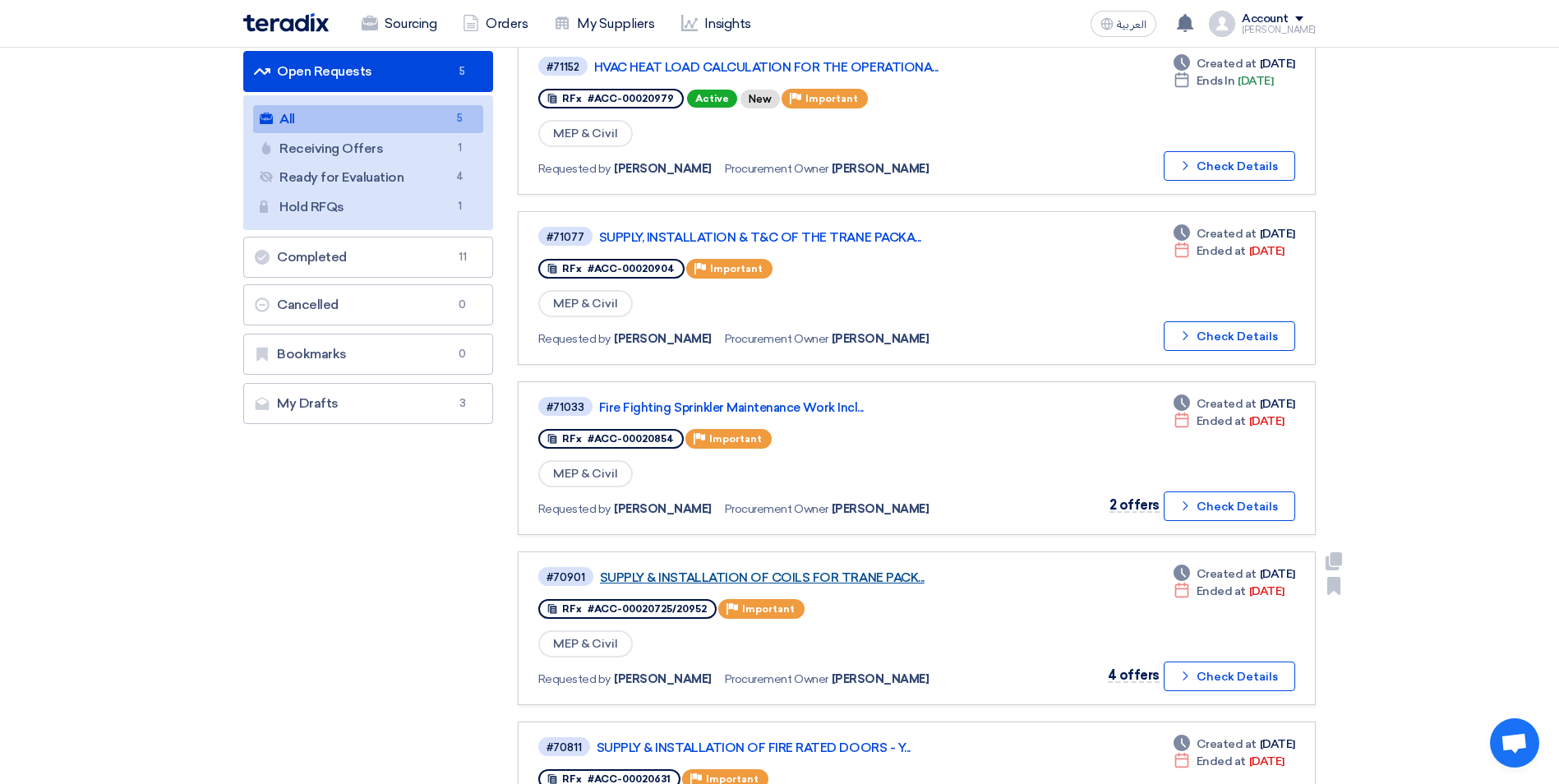
click at [838, 579] on link "SUPPLY & INSTALLATION OF COILS FOR TRANE PACK..." at bounding box center [805, 577] width 411 height 14
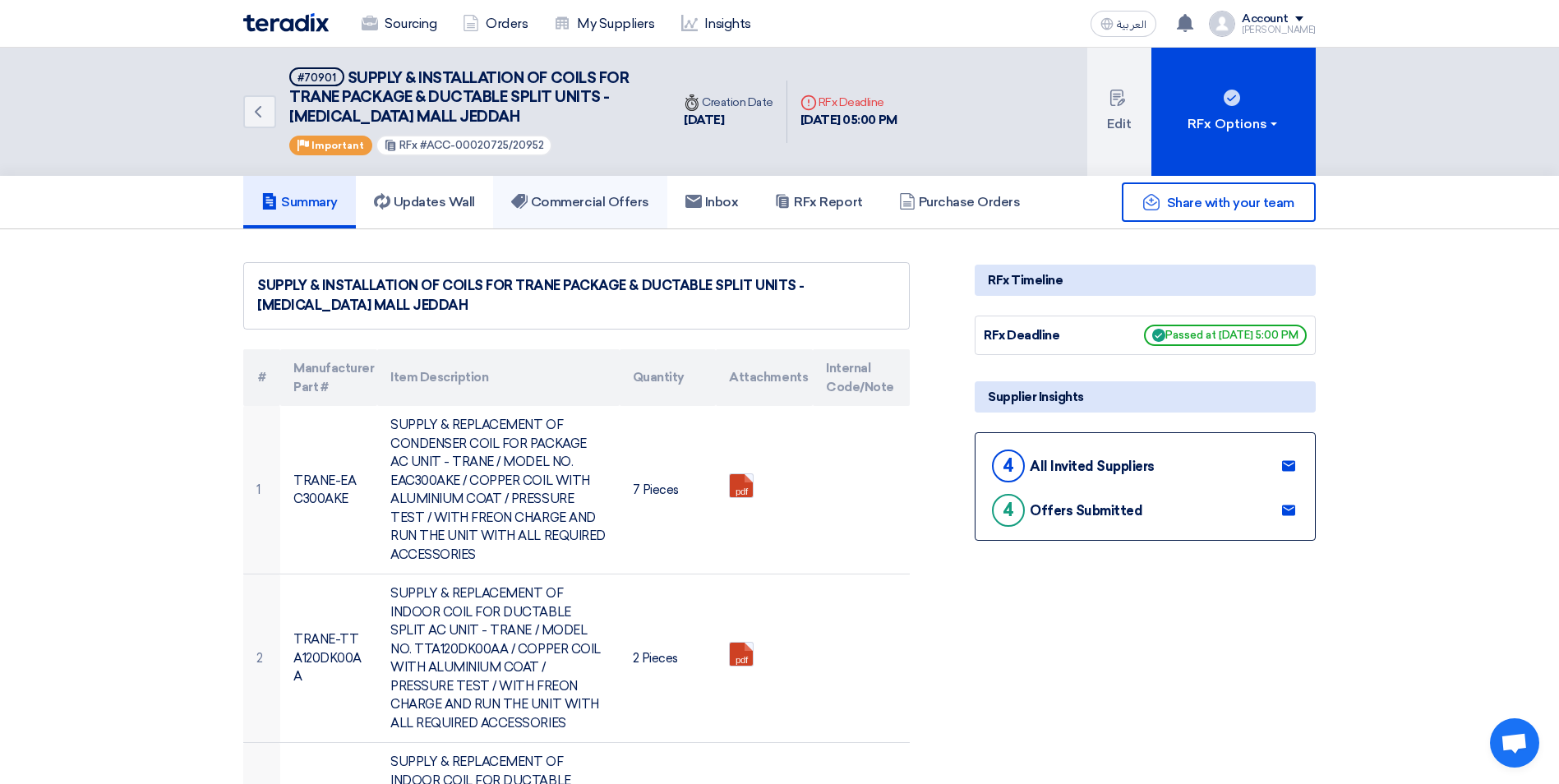
click at [624, 184] on link "Commercial Offers" at bounding box center [579, 202] width 174 height 53
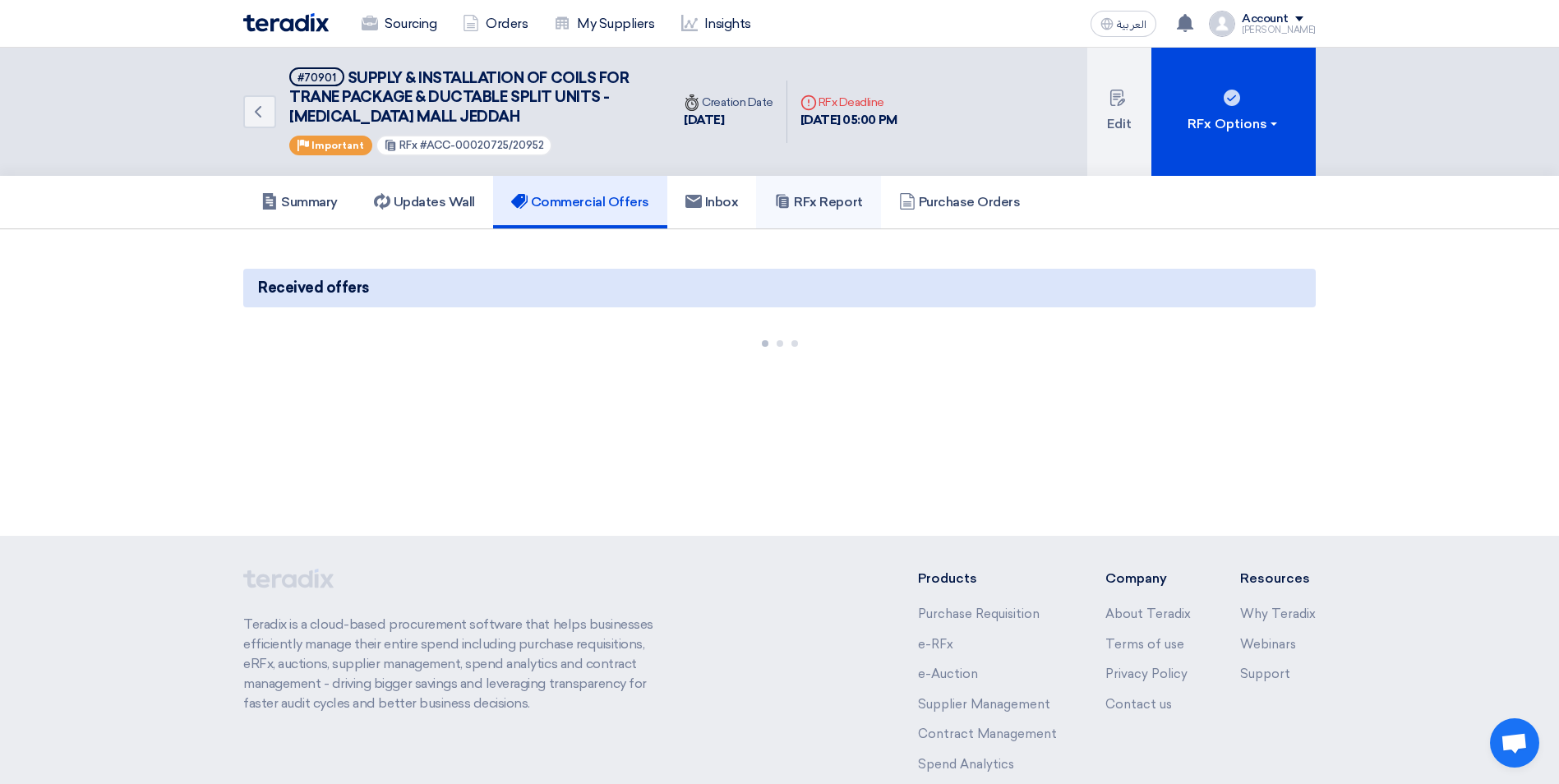
click at [828, 213] on link "RFx Report" at bounding box center [818, 202] width 124 height 53
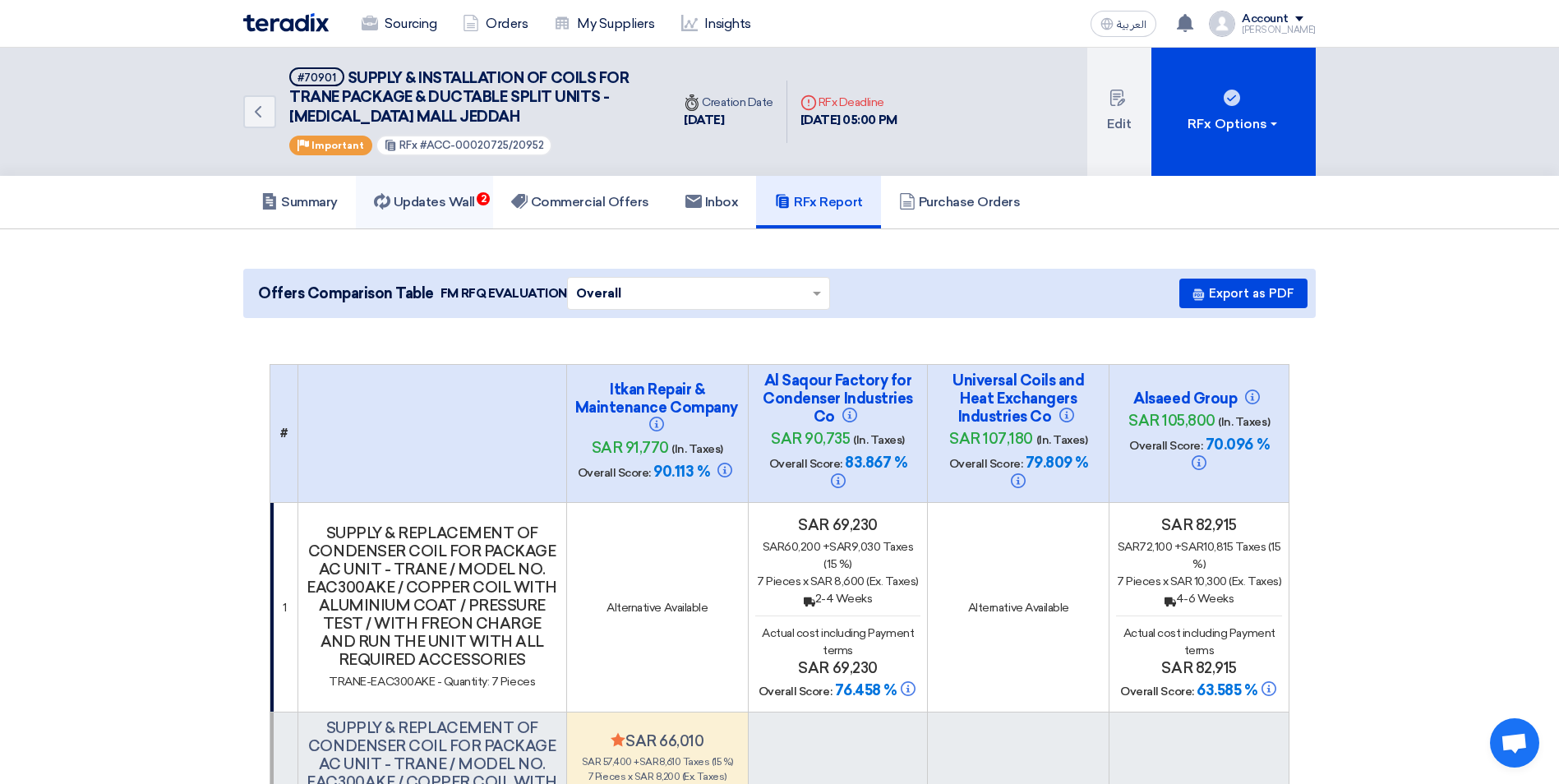
click at [417, 209] on h5 "Updates Wall 2" at bounding box center [424, 201] width 101 height 16
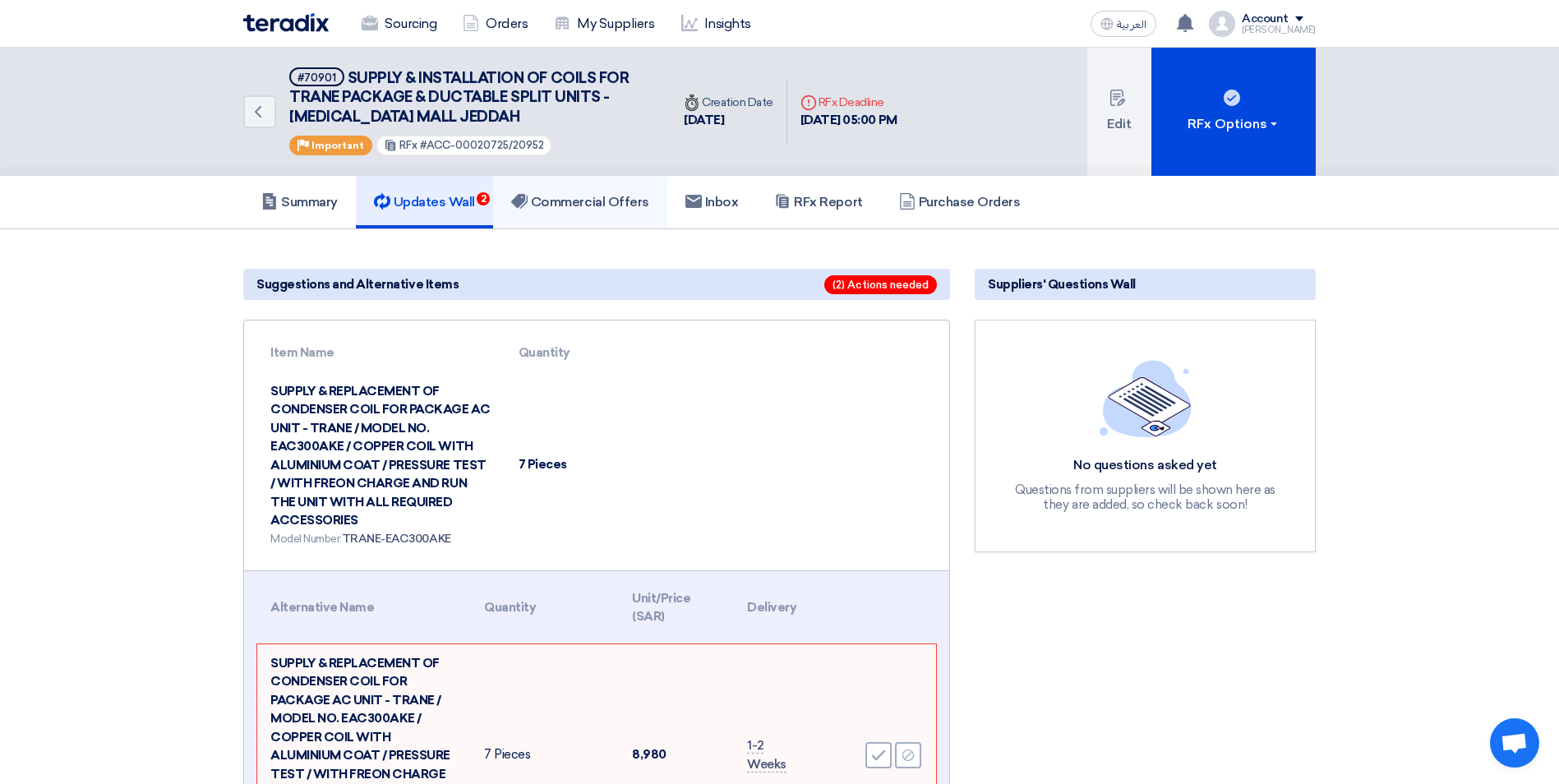
click at [618, 189] on link "Commercial Offers" at bounding box center [579, 202] width 174 height 53
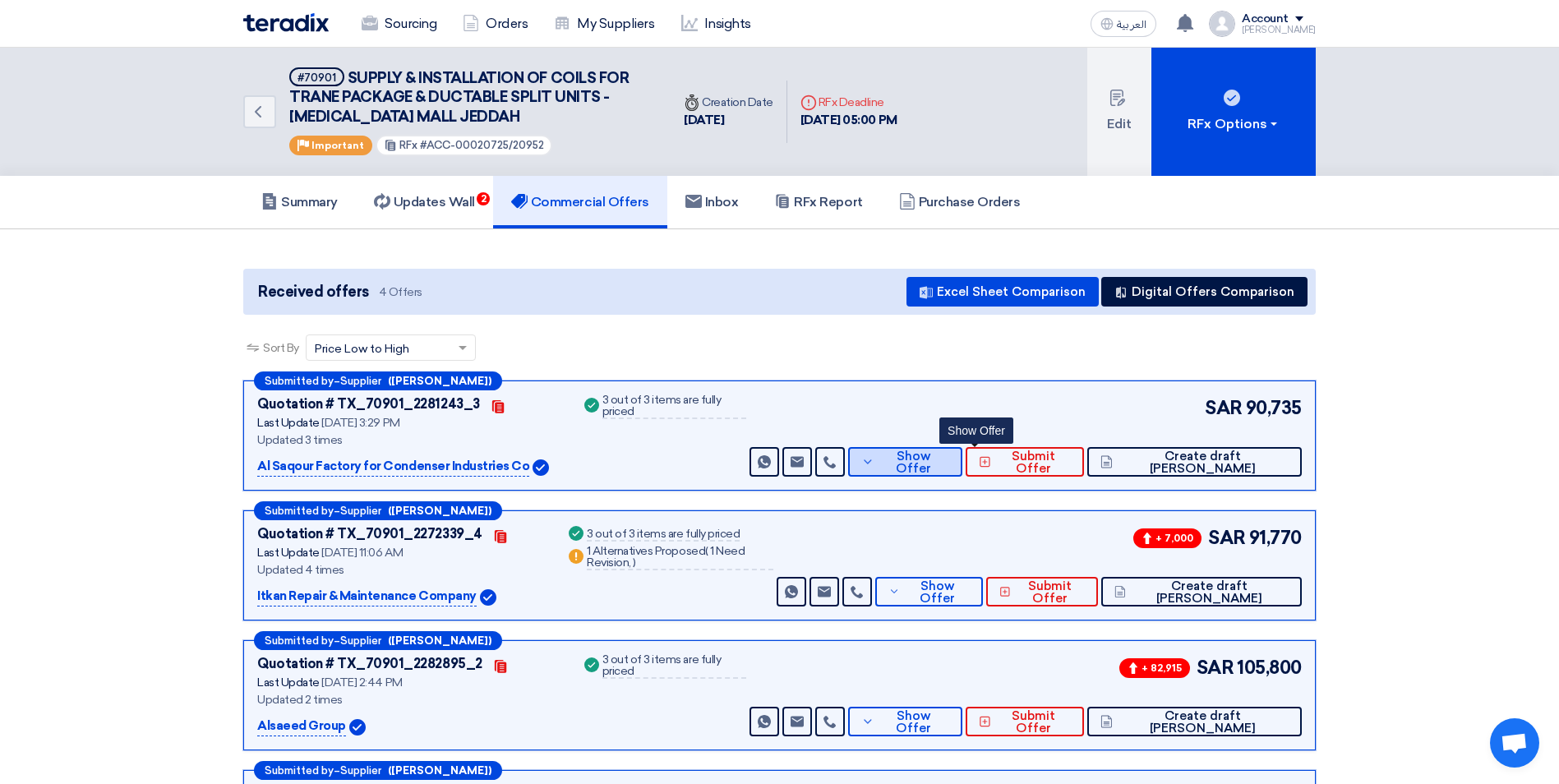
click at [950, 460] on span "Show Offer" at bounding box center [914, 462] width 71 height 25
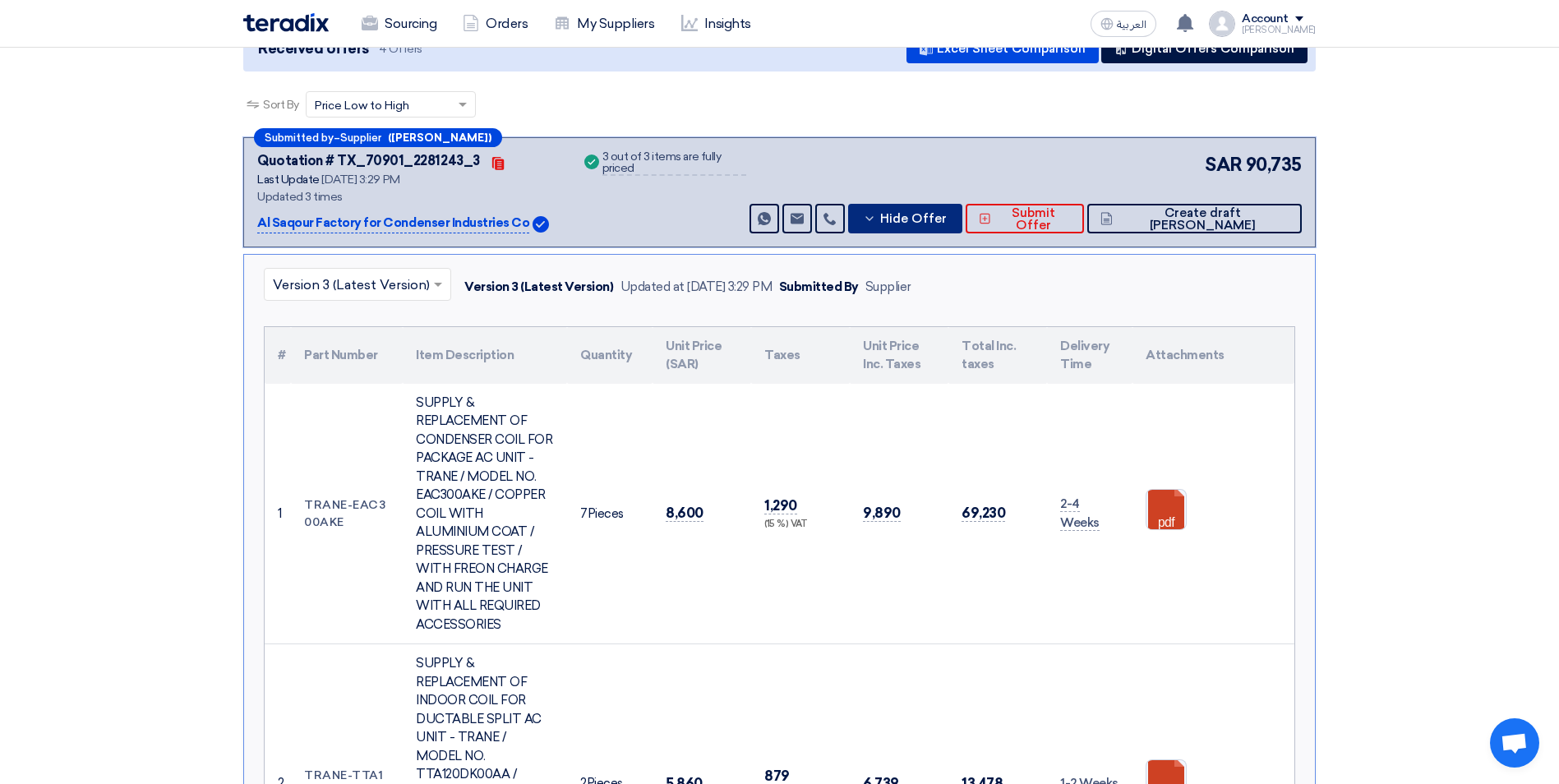
scroll to position [82, 0]
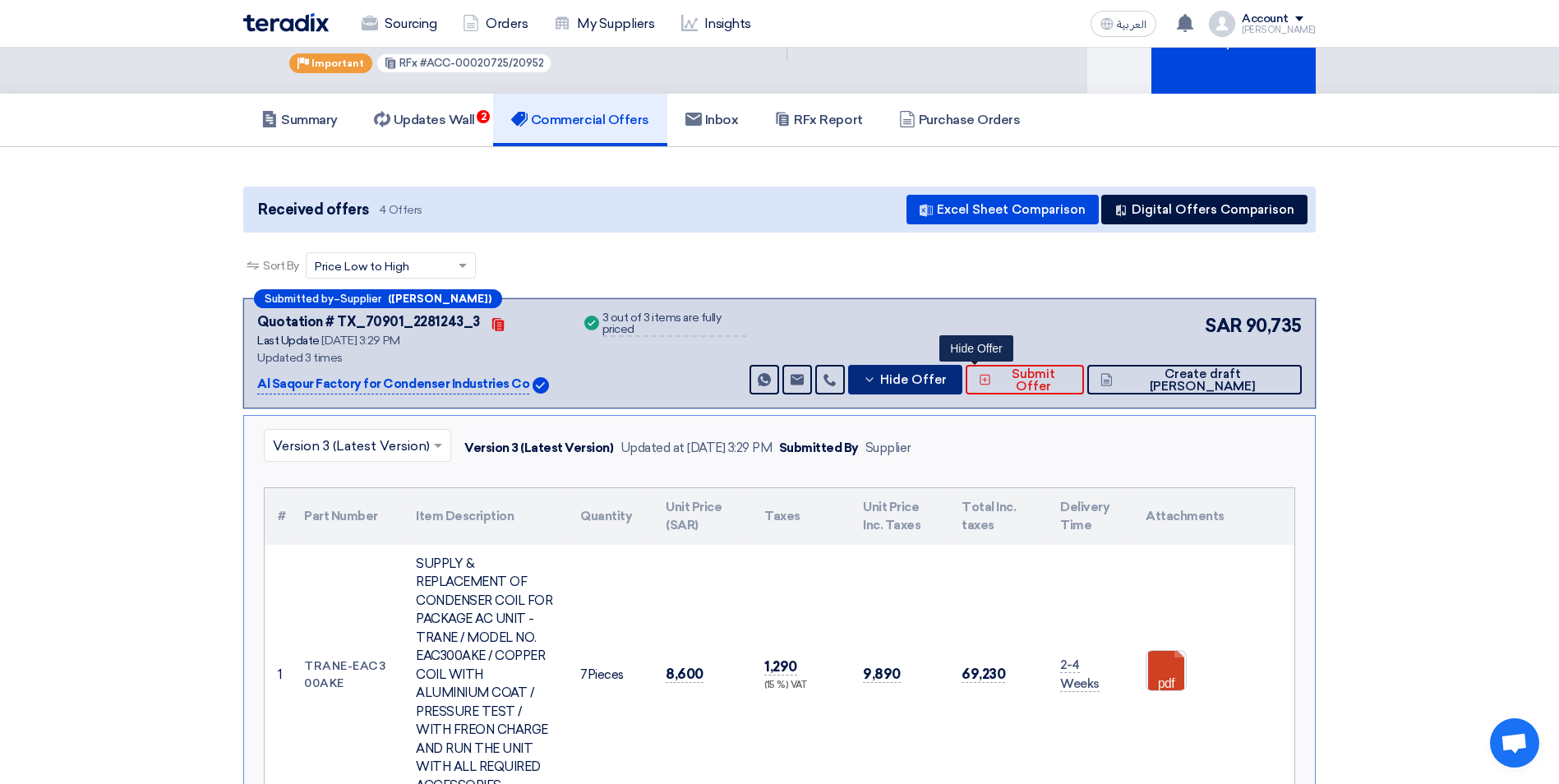
click at [946, 375] on span "Hide Offer" at bounding box center [913, 380] width 66 height 13
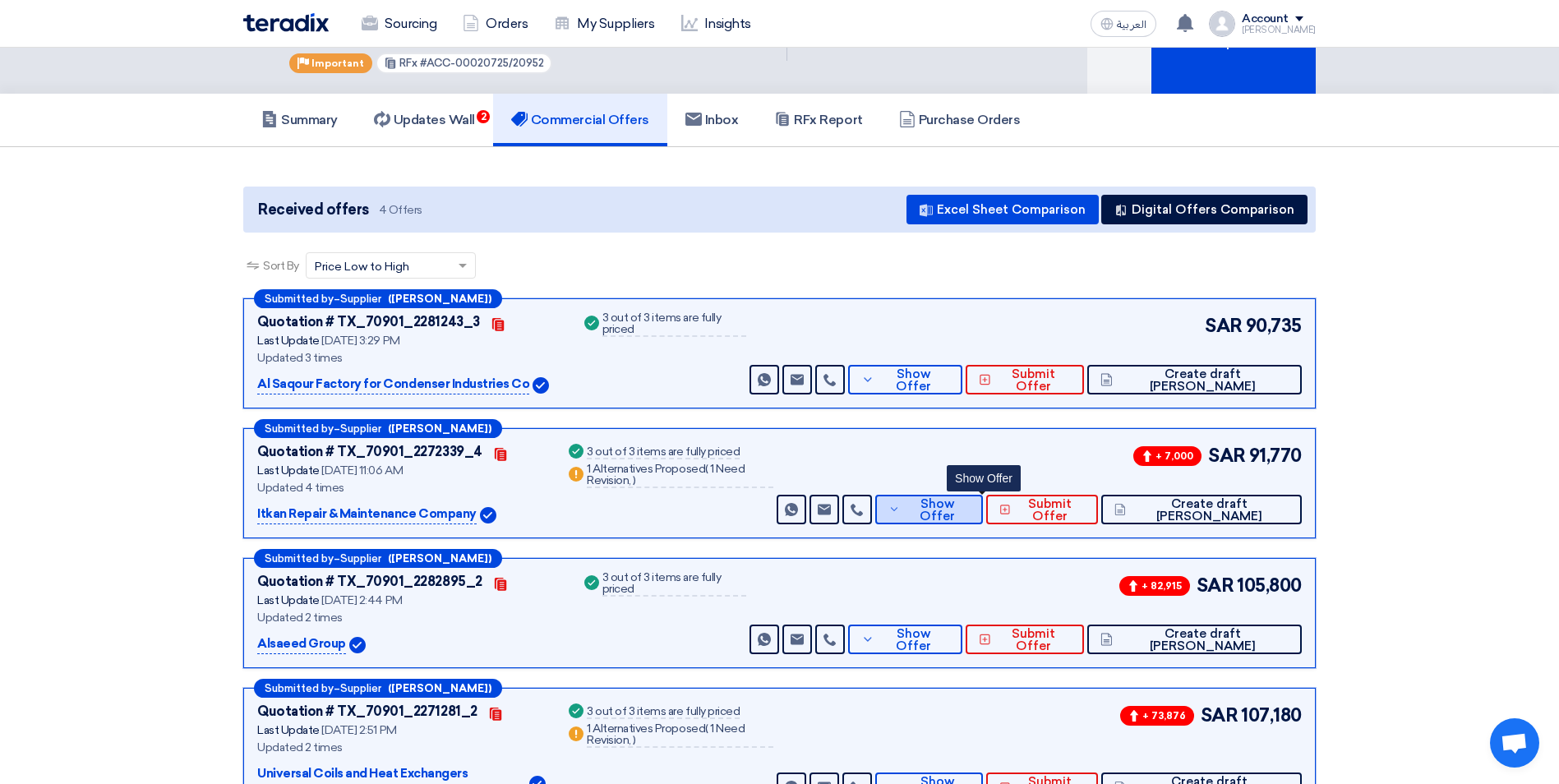
click at [969, 516] on span "Show Offer" at bounding box center [936, 510] width 65 height 25
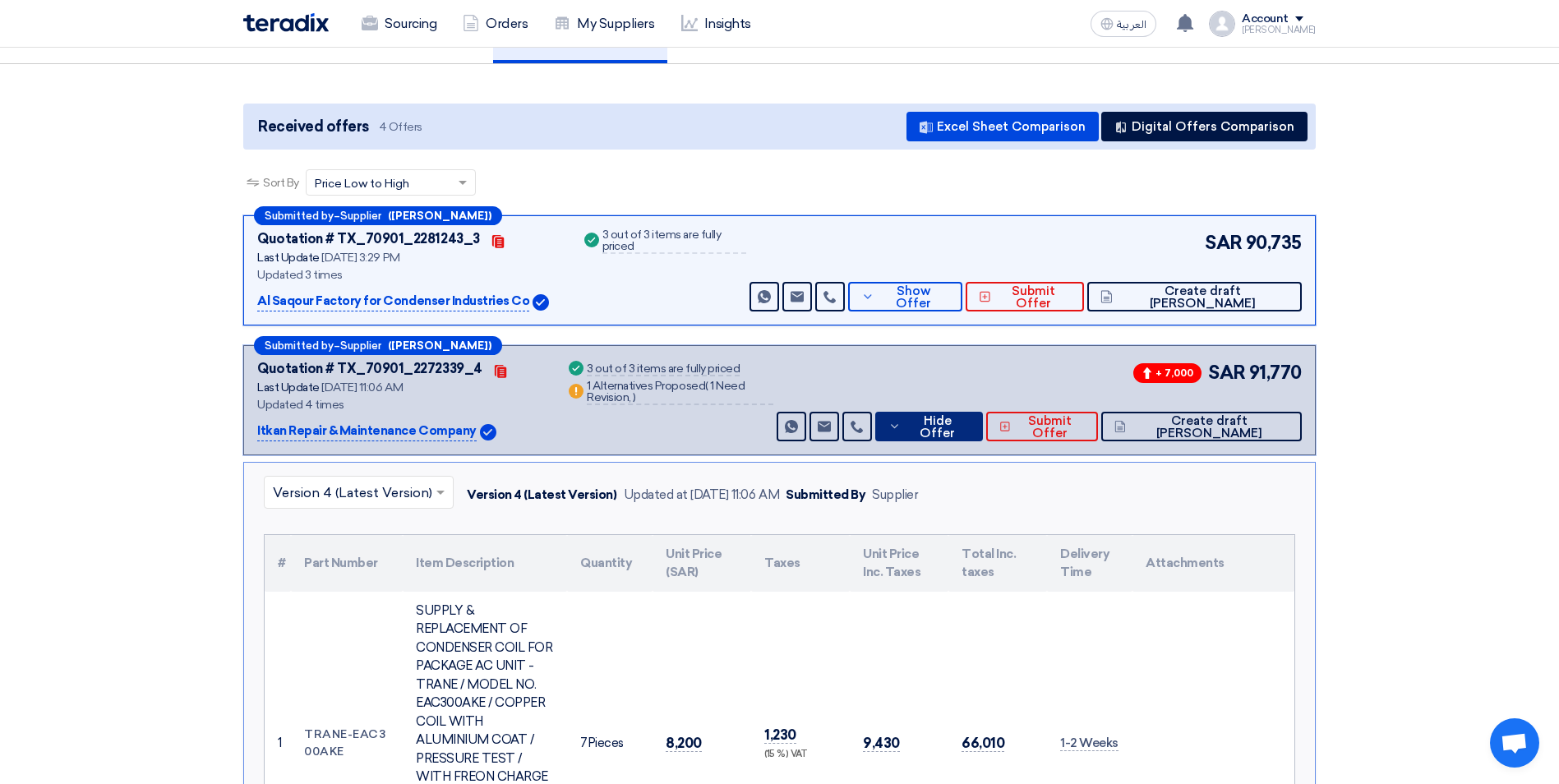
scroll to position [164, 0]
click at [966, 426] on span "Hide Offer" at bounding box center [937, 427] width 65 height 25
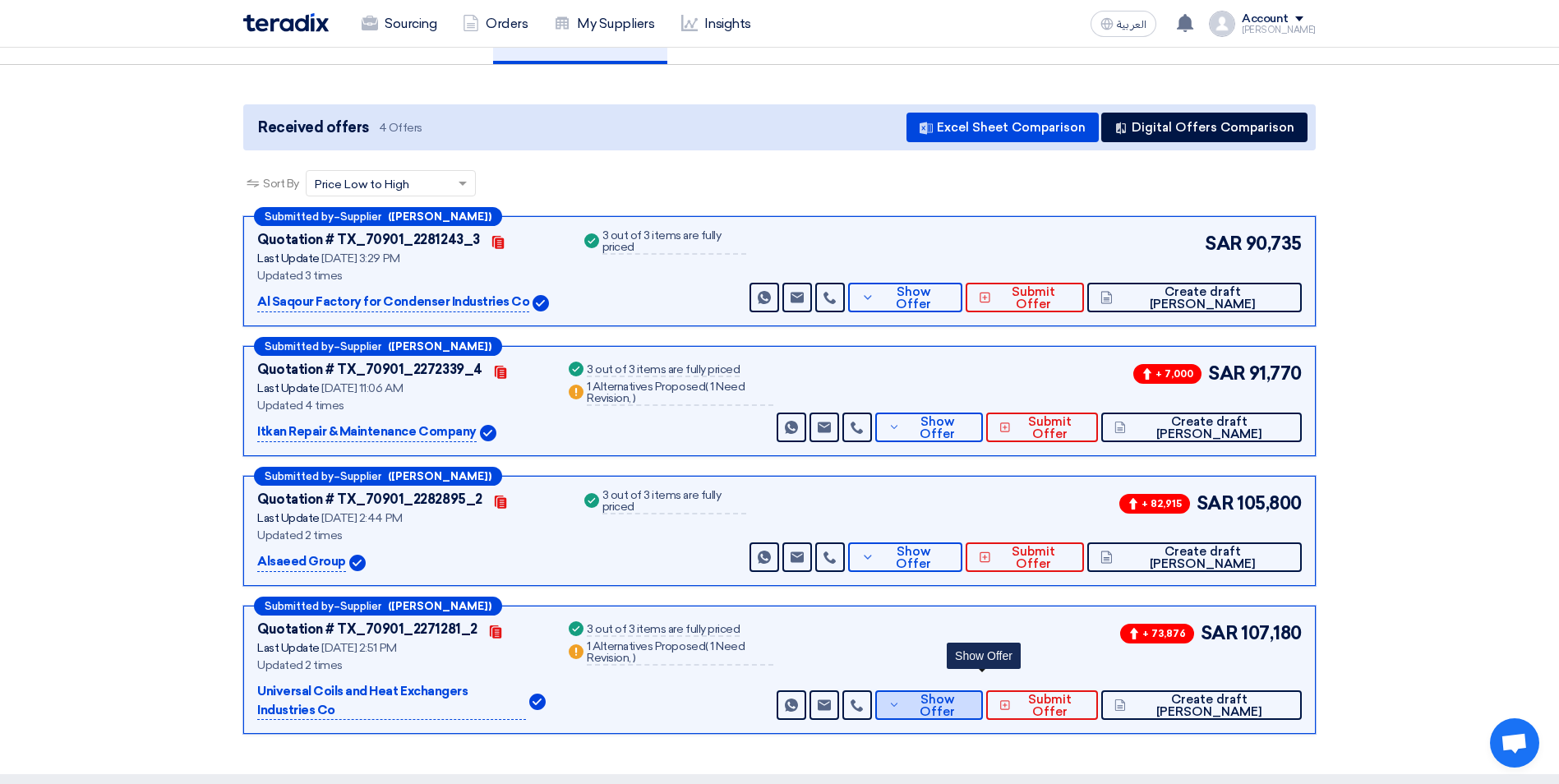
click at [969, 693] on span "Show Offer" at bounding box center [936, 705] width 65 height 25
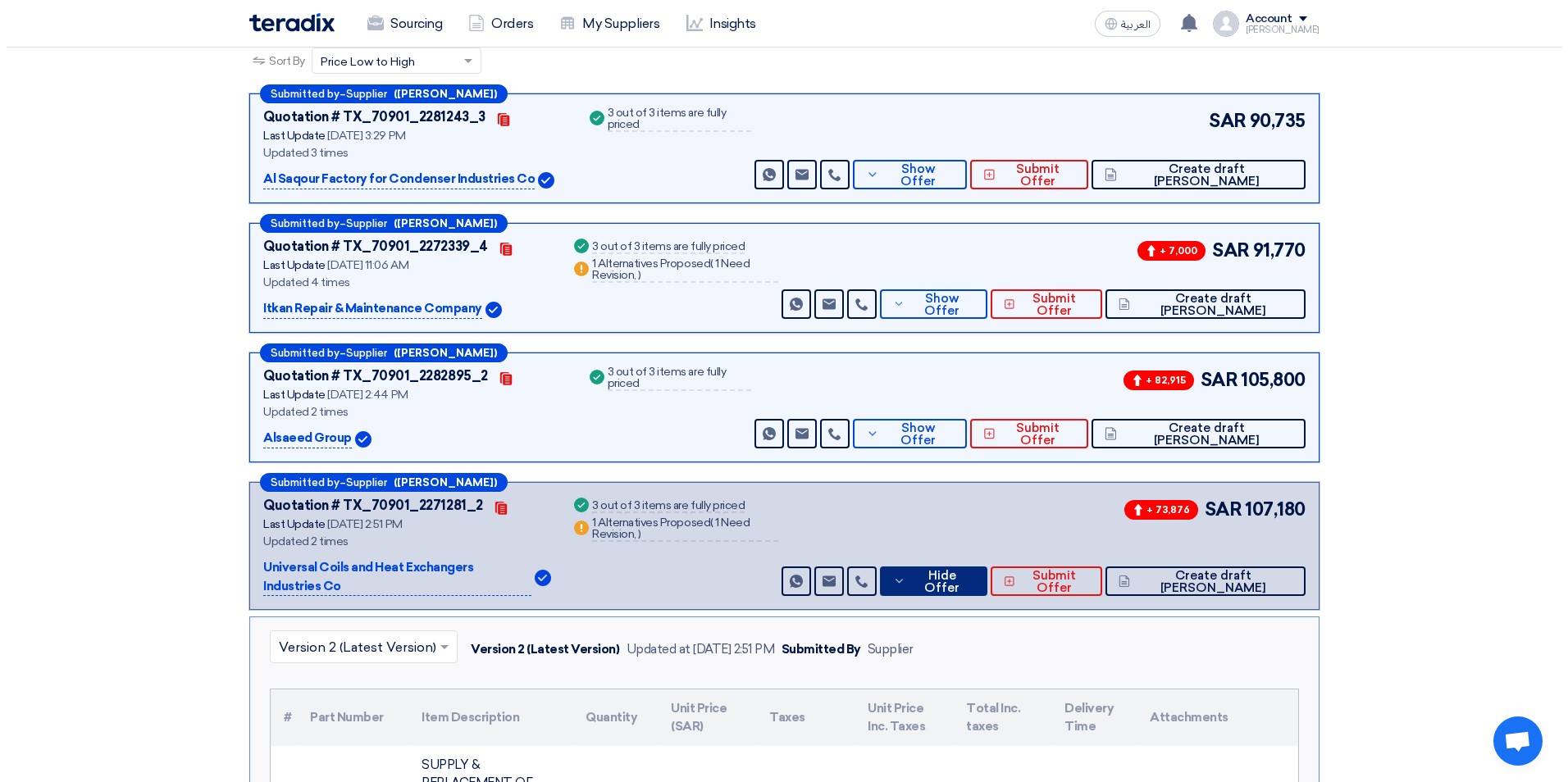
scroll to position [82, 0]
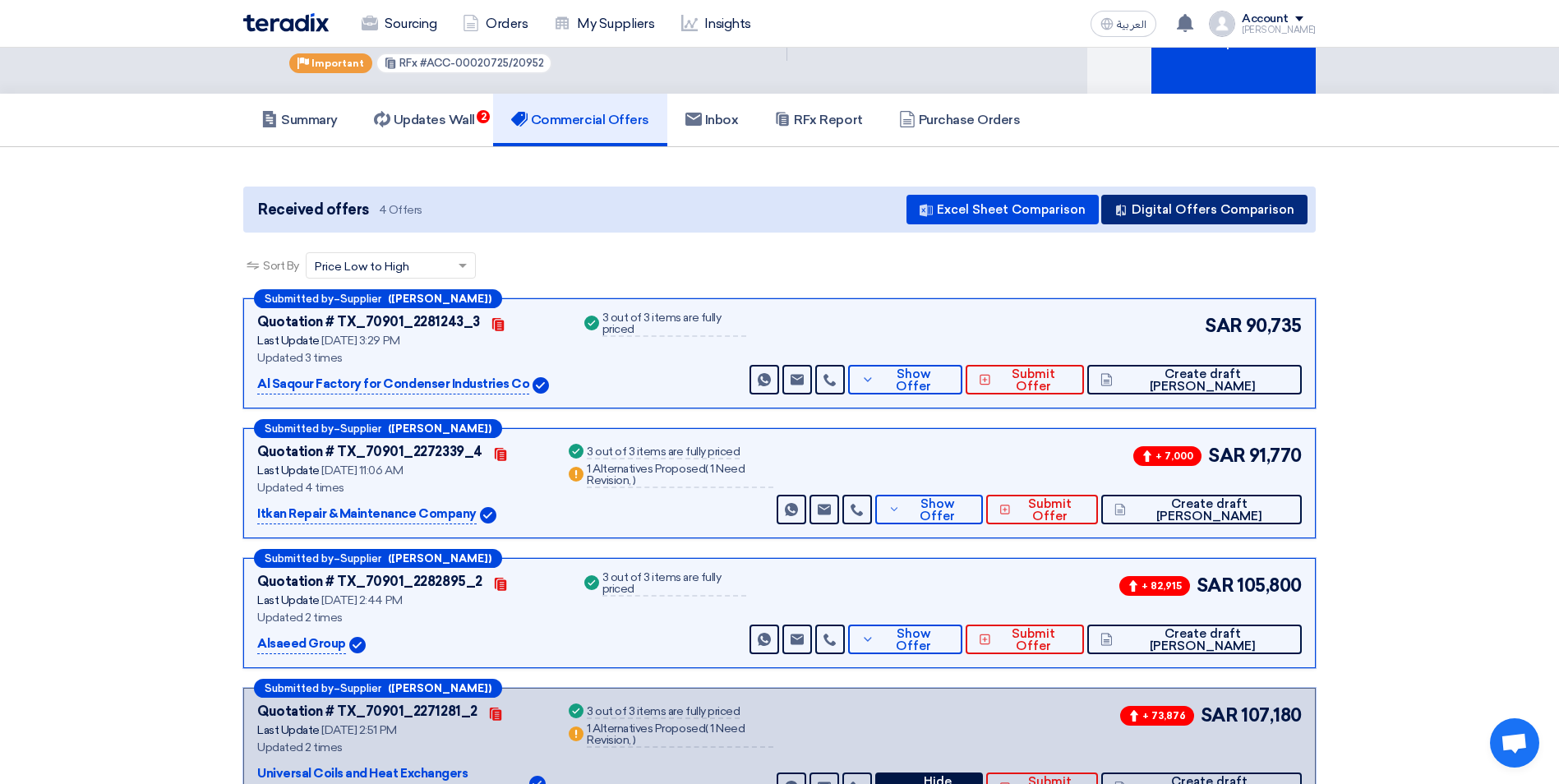
click at [1253, 201] on button "Digital Offers Comparison" at bounding box center [1204, 209] width 206 height 30
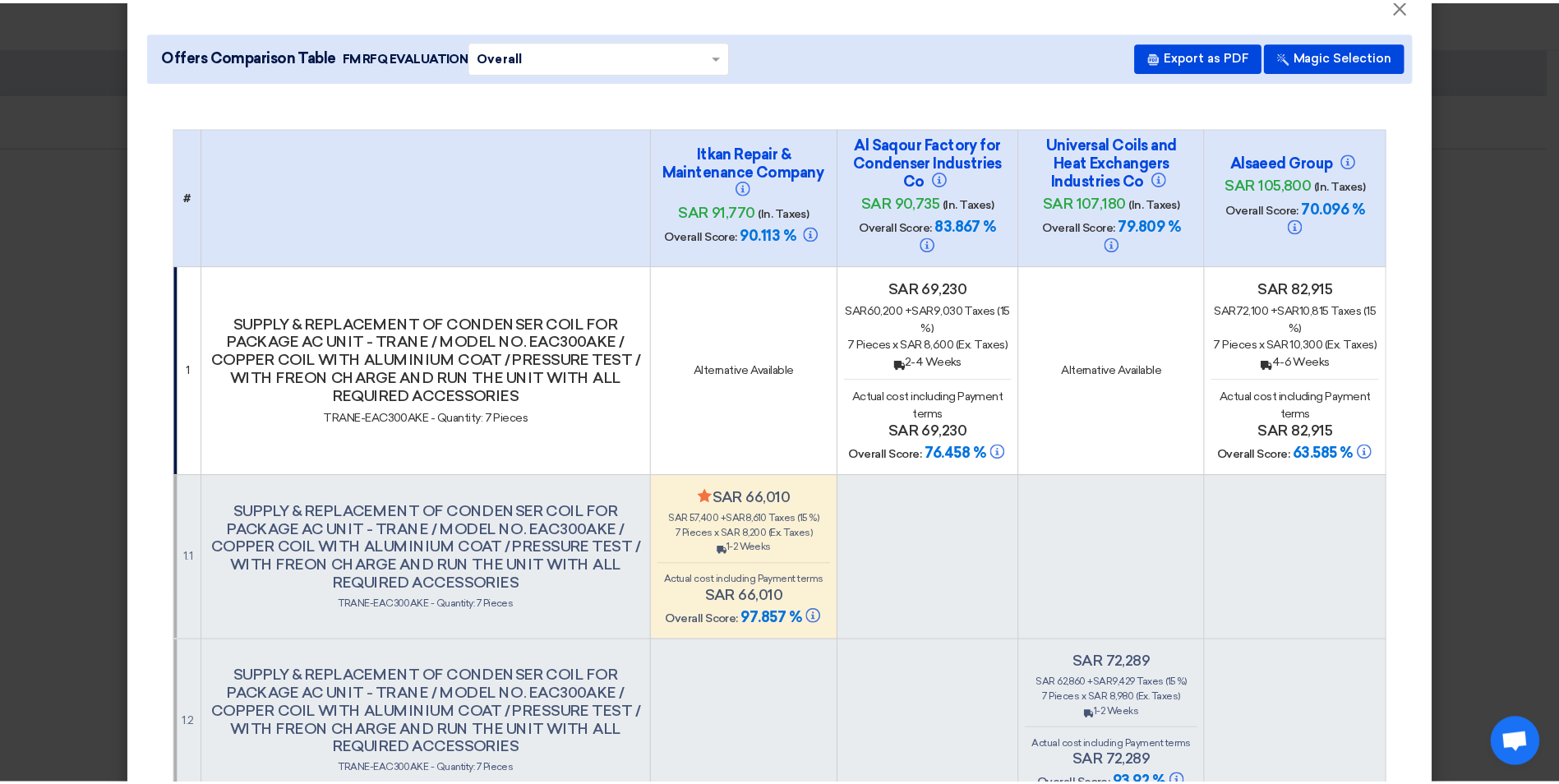
scroll to position [0, 0]
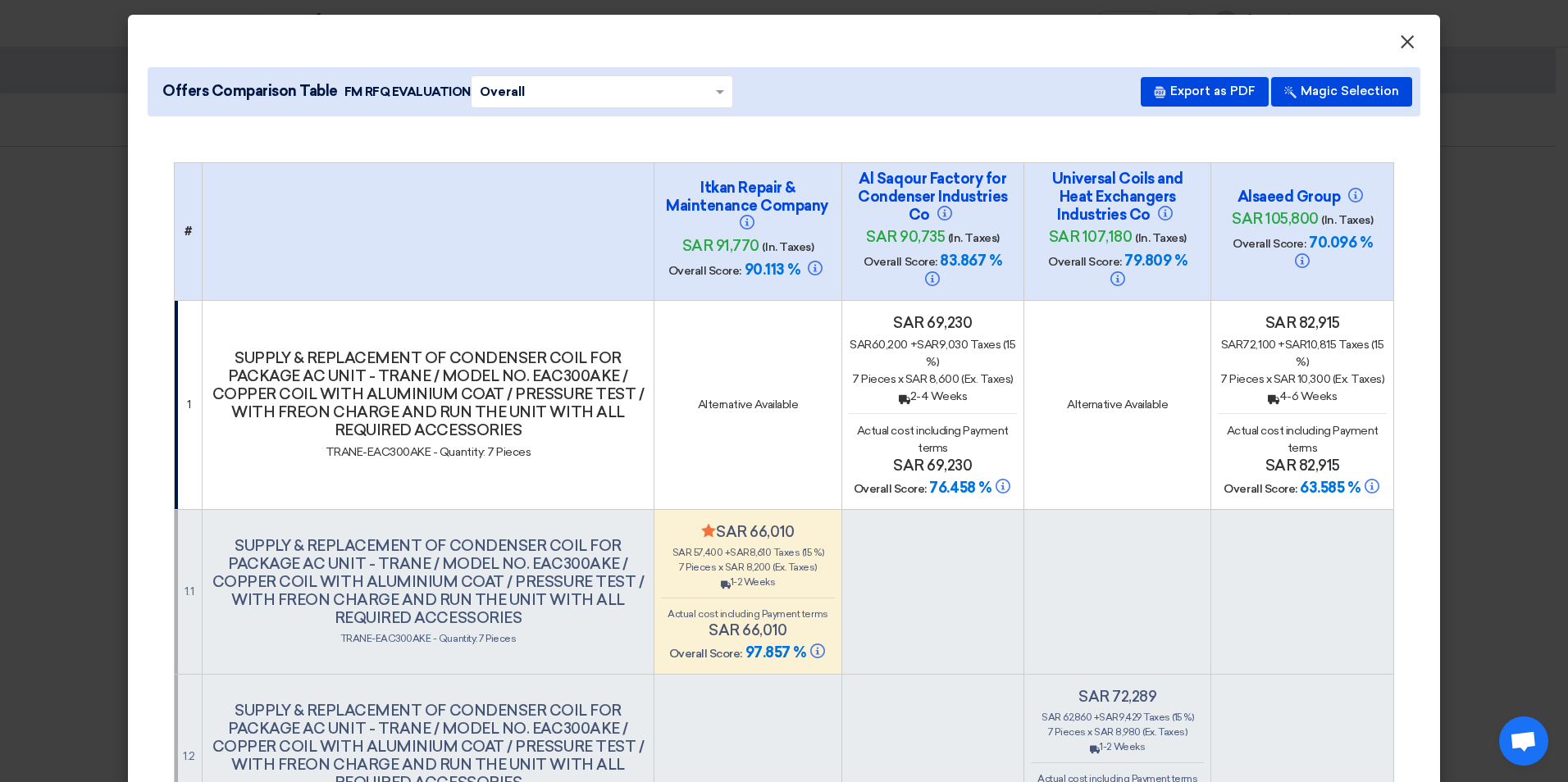
click at [1400, 39] on span "×" at bounding box center [1406, 46] width 16 height 33
